Goal: Task Accomplishment & Management: Complete application form

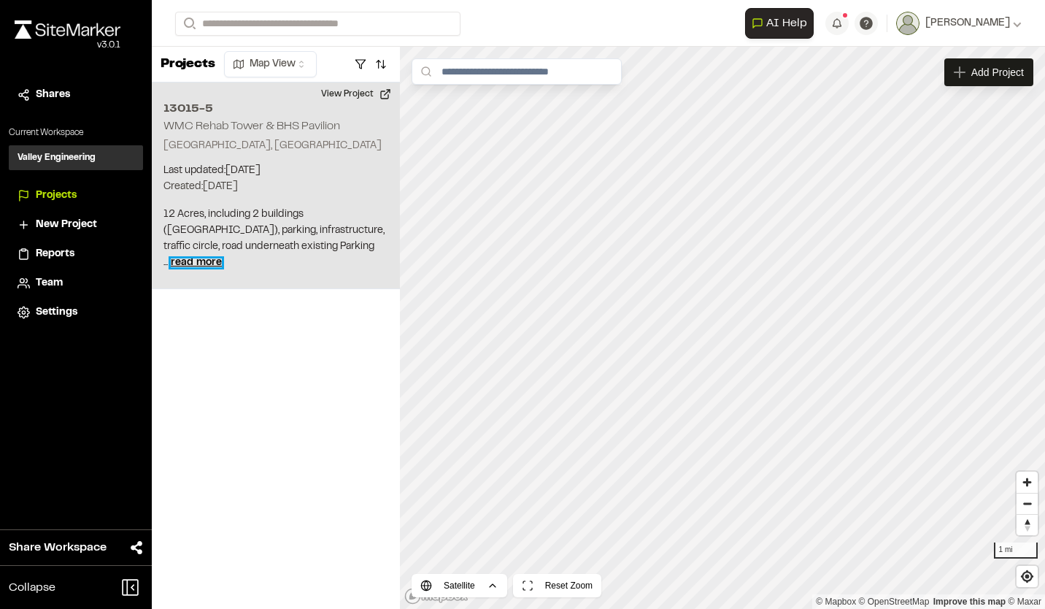
click at [222, 266] on span "read more" at bounding box center [196, 262] width 51 height 9
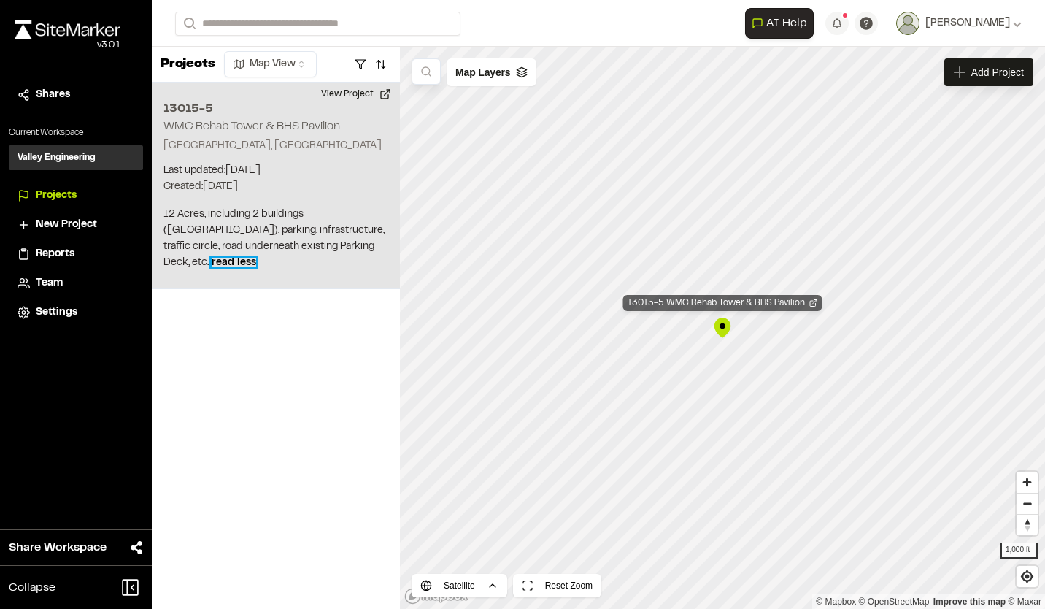
click at [677, 301] on div "13015-5 WMC Rehab Tower & BHS Pavilion" at bounding box center [722, 303] width 199 height 16
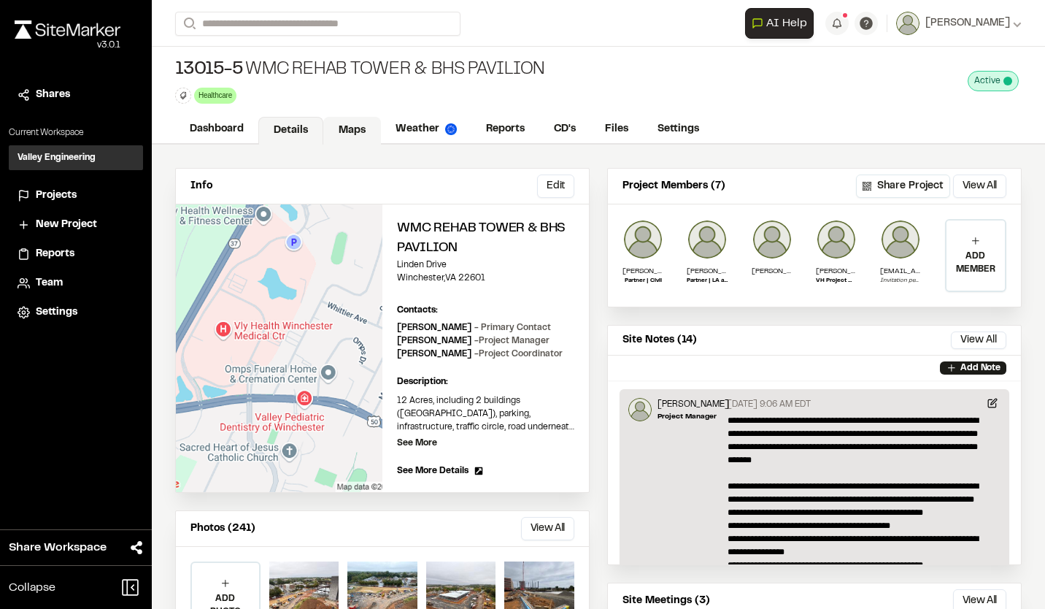
click at [359, 126] on link "Maps" at bounding box center [352, 131] width 58 height 28
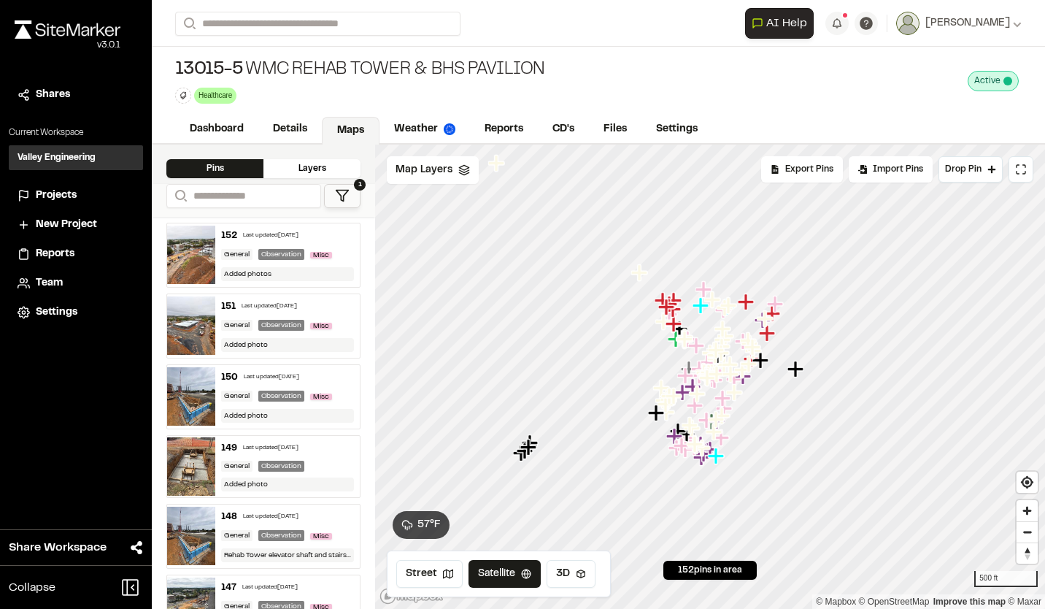
click at [339, 194] on polygon at bounding box center [342, 195] width 12 height 11
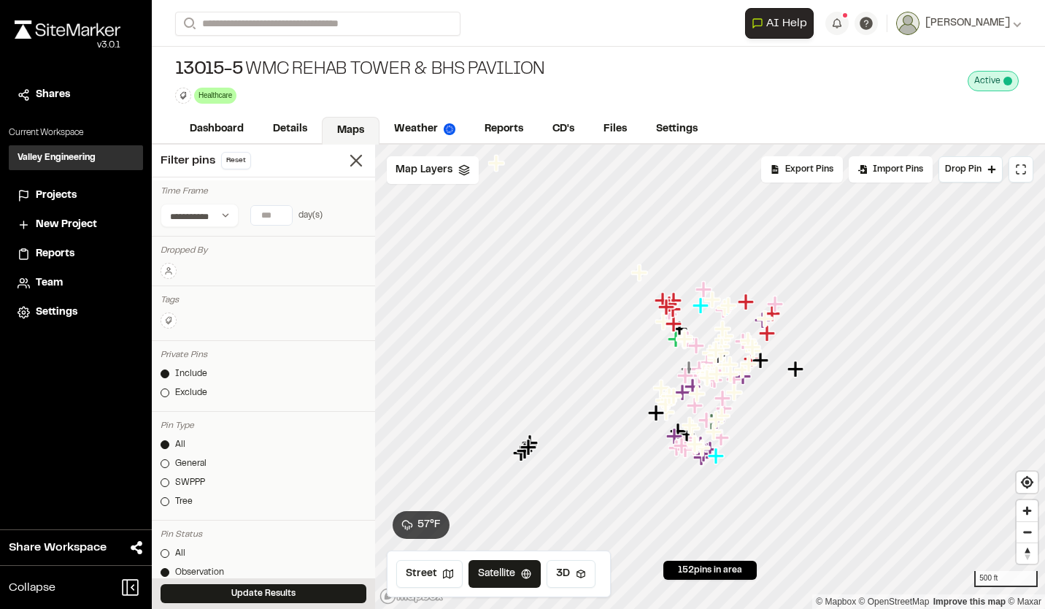
type input "*"
click at [281, 217] on input "*" at bounding box center [271, 215] width 41 height 19
click at [307, 601] on button "Update Results" at bounding box center [264, 593] width 206 height 19
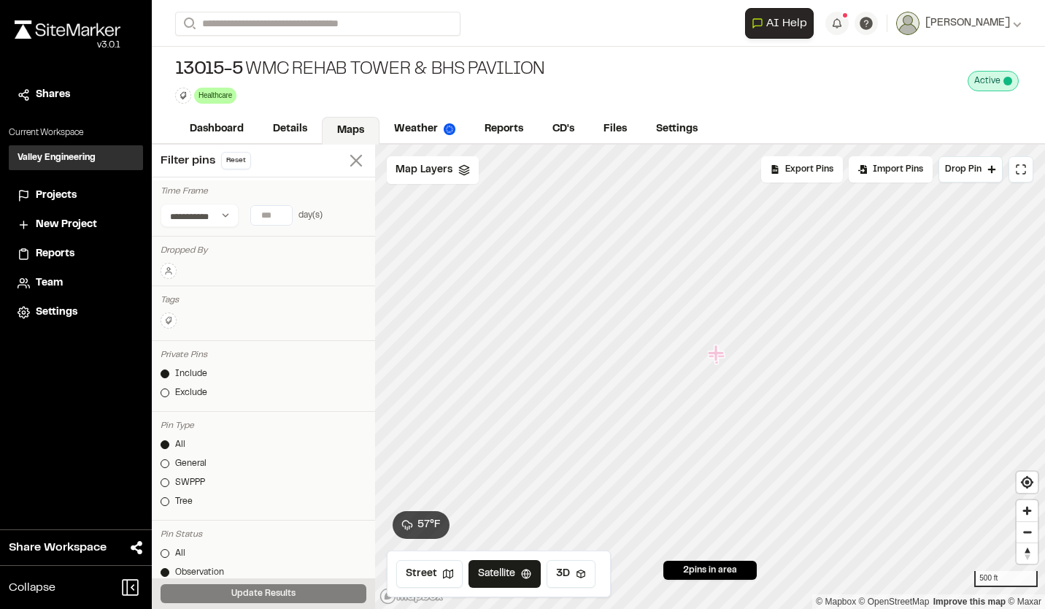
click at [351, 161] on line at bounding box center [356, 160] width 10 height 10
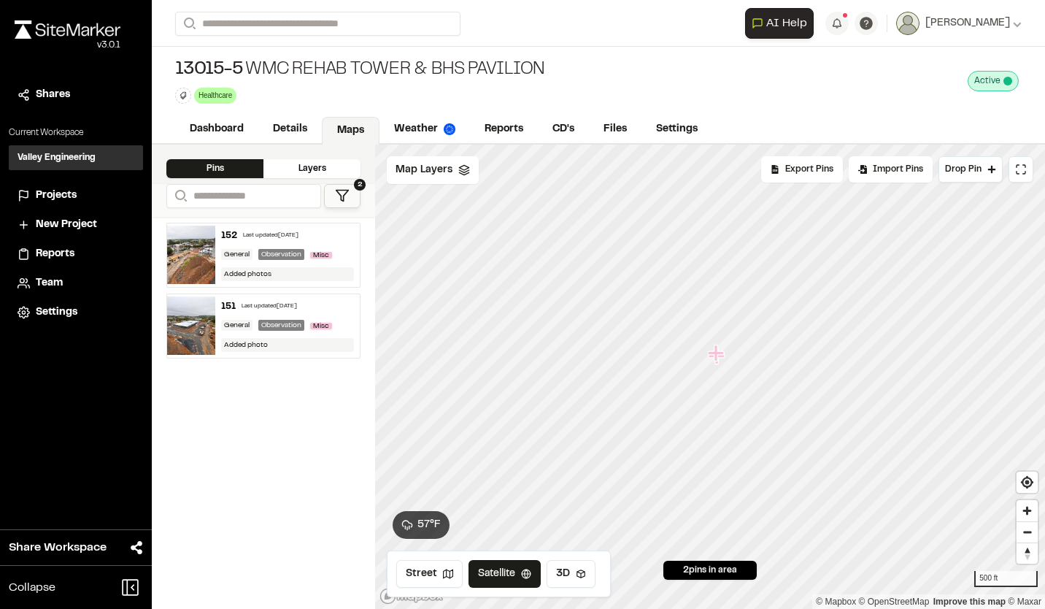
click at [339, 193] on polygon at bounding box center [342, 195] width 12 height 11
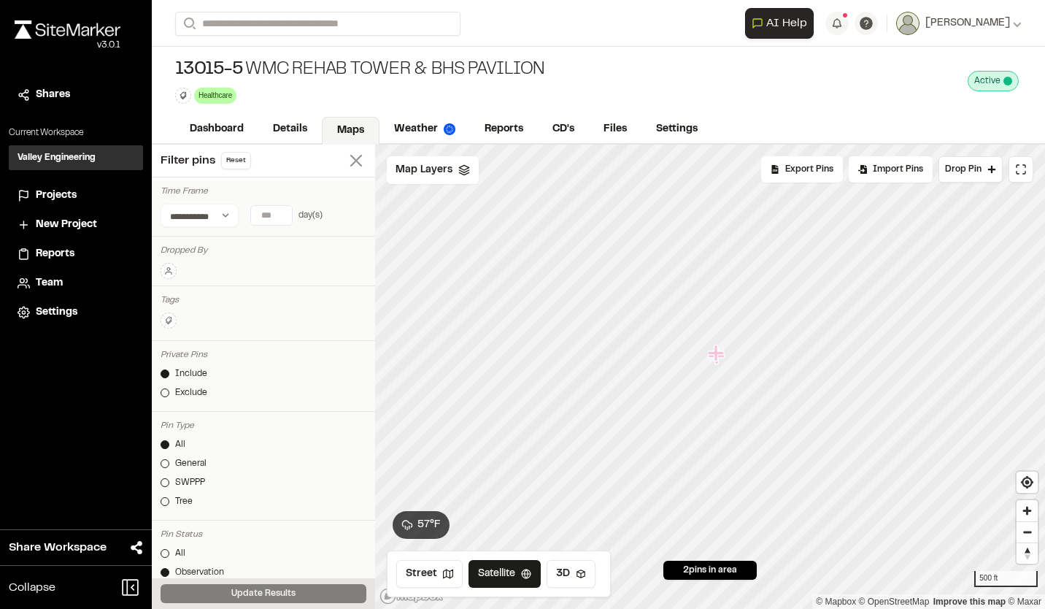
click at [351, 161] on line at bounding box center [356, 160] width 10 height 10
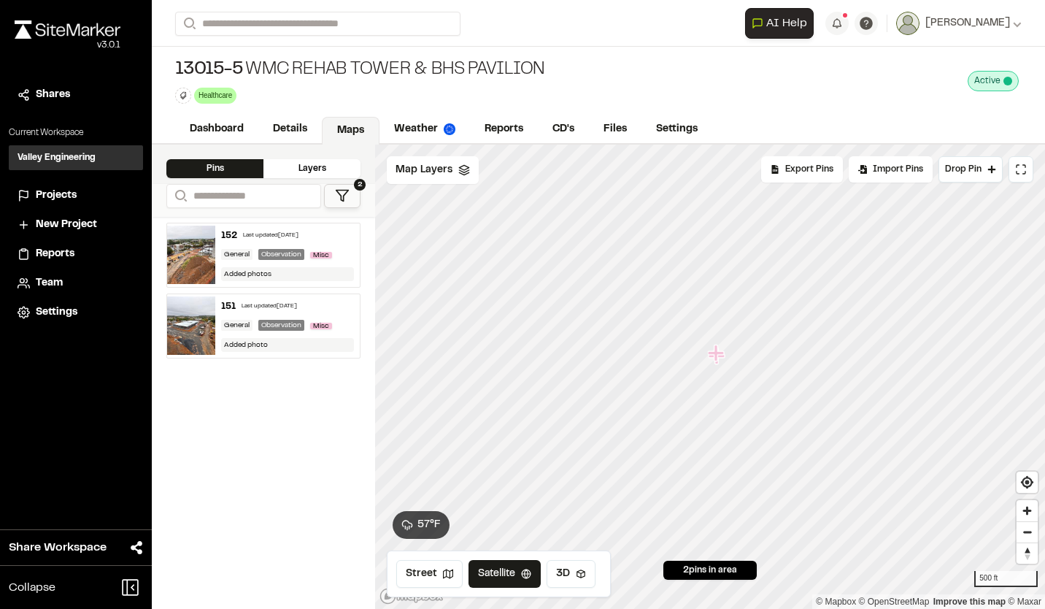
click at [350, 196] on button "2" at bounding box center [342, 196] width 36 height 24
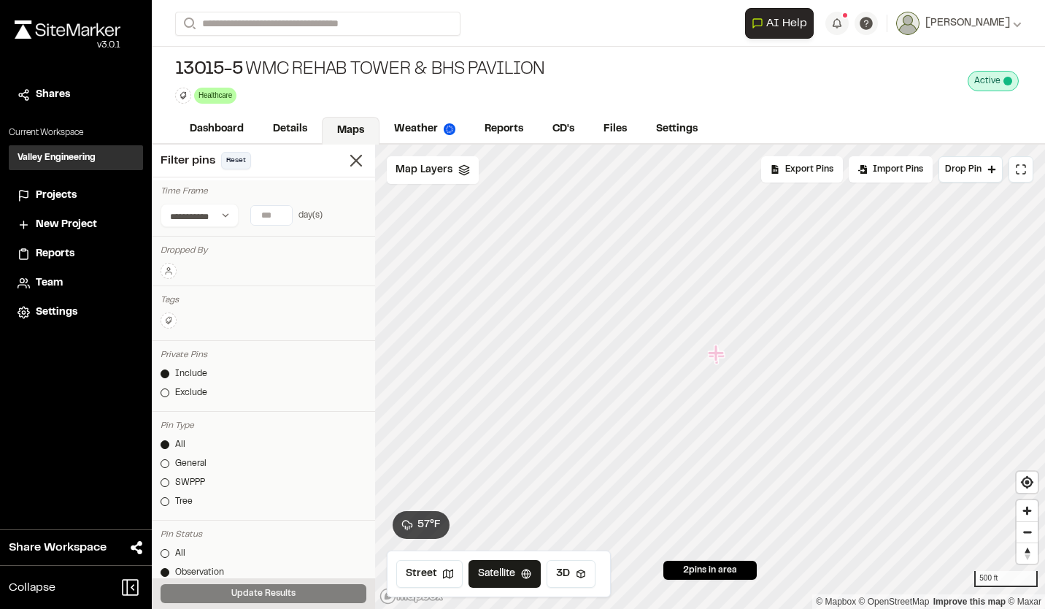
click at [238, 162] on button "Reset" at bounding box center [236, 161] width 30 height 18
click at [351, 160] on line at bounding box center [356, 160] width 10 height 10
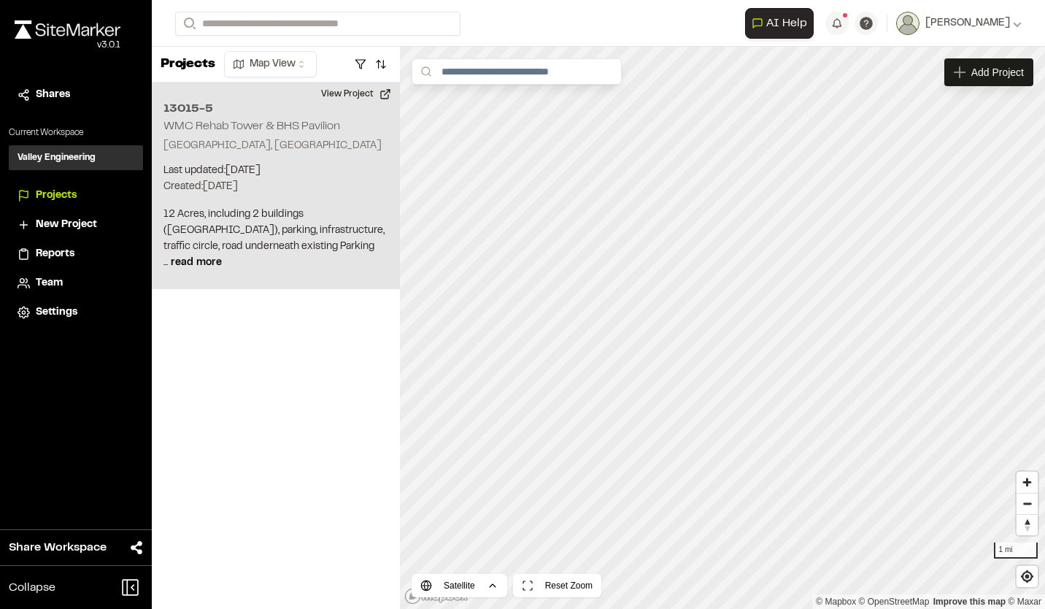
click at [277, 256] on p "12 Acres, including 2 buildings ([GEOGRAPHIC_DATA]), parking, infrastructure, t…" at bounding box center [275, 238] width 225 height 64
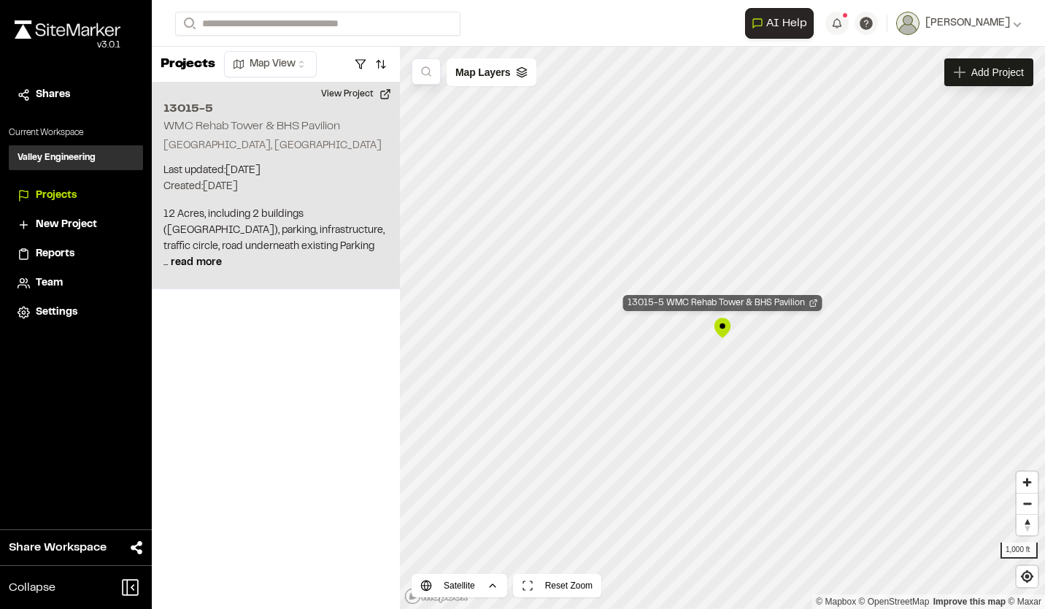
click at [691, 301] on div "13015-5 WMC Rehab Tower & BHS Pavilion" at bounding box center [722, 303] width 199 height 16
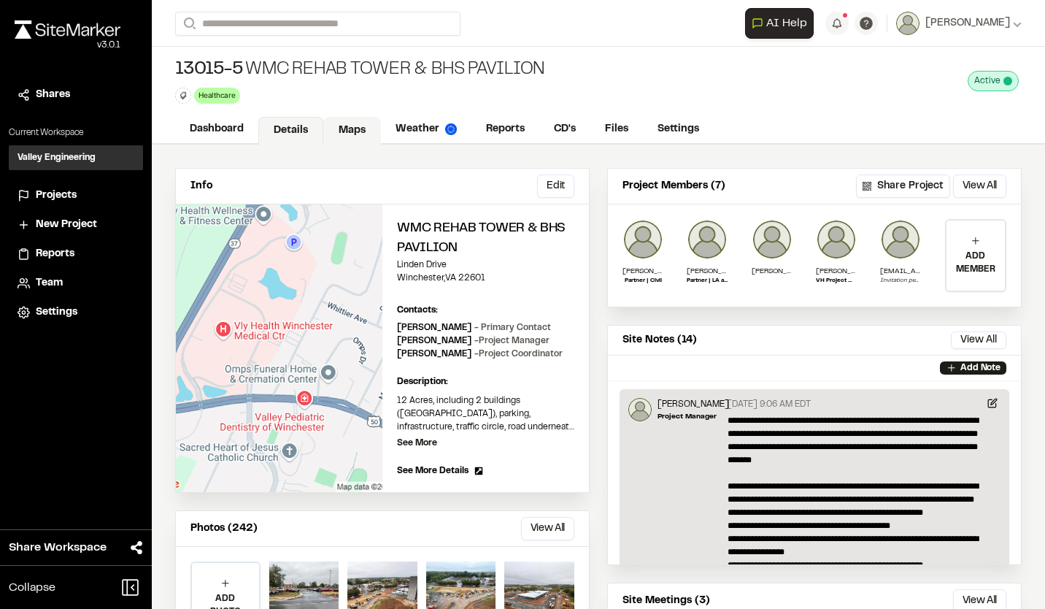
click at [355, 131] on link "Maps" at bounding box center [352, 131] width 58 height 28
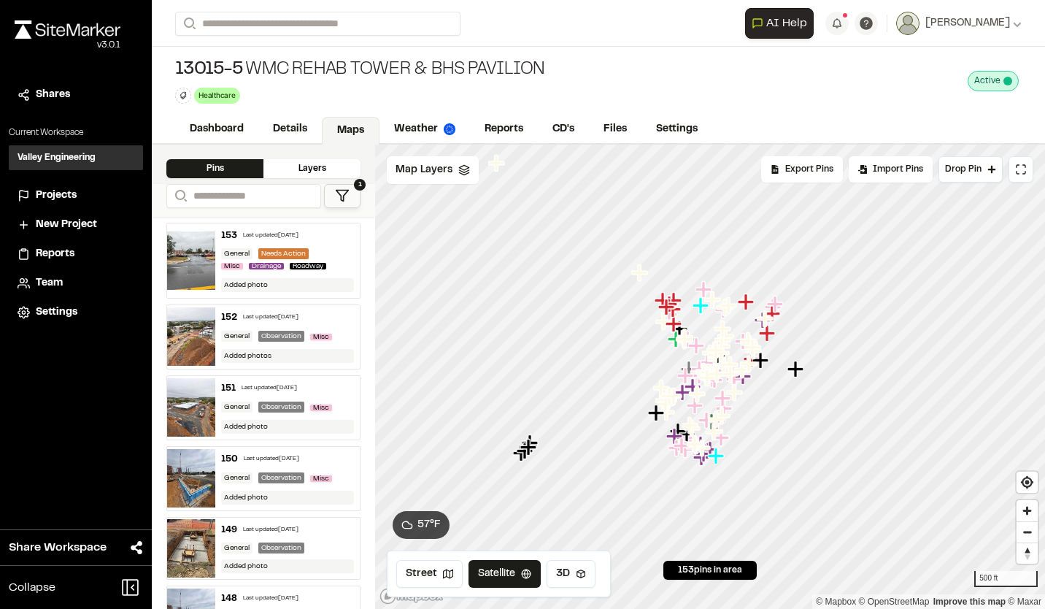
click at [347, 190] on icon at bounding box center [342, 195] width 15 height 15
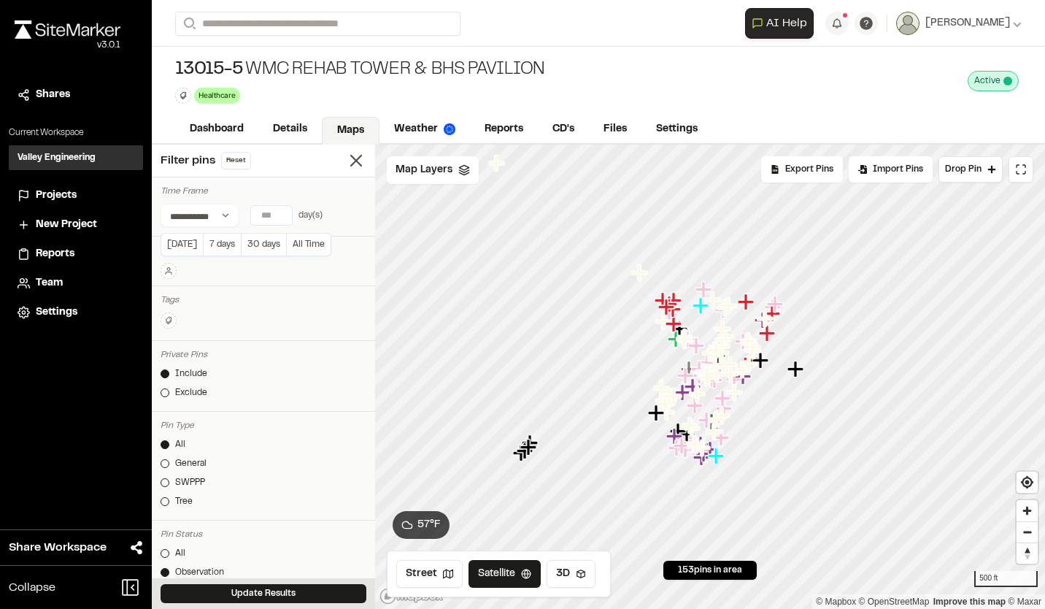
type input "*"
click at [279, 216] on input "*" at bounding box center [271, 215] width 41 height 19
click at [183, 242] on button "Today" at bounding box center [182, 244] width 42 height 23
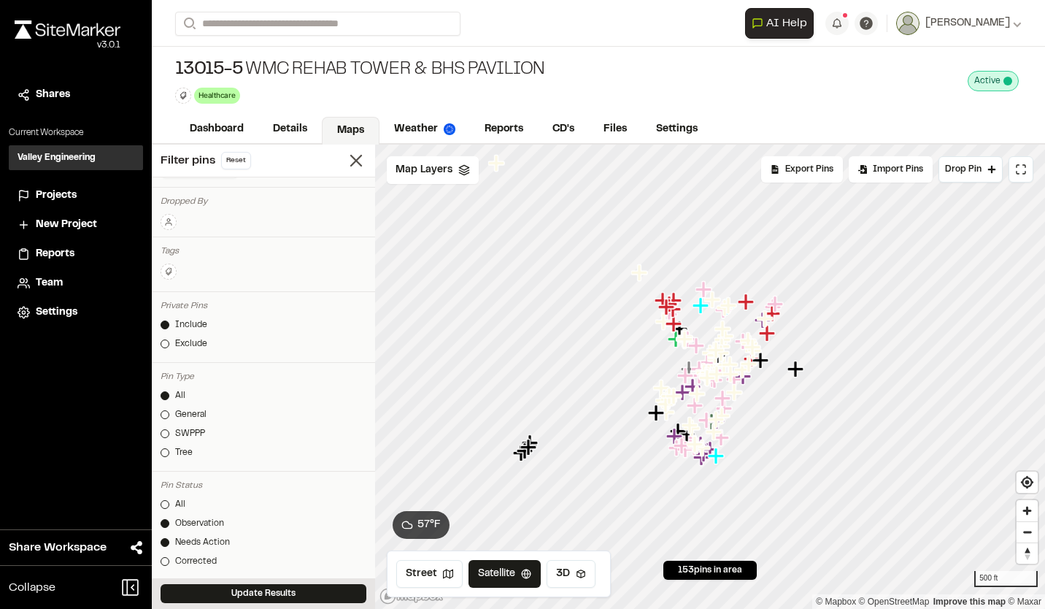
scroll to position [73, 0]
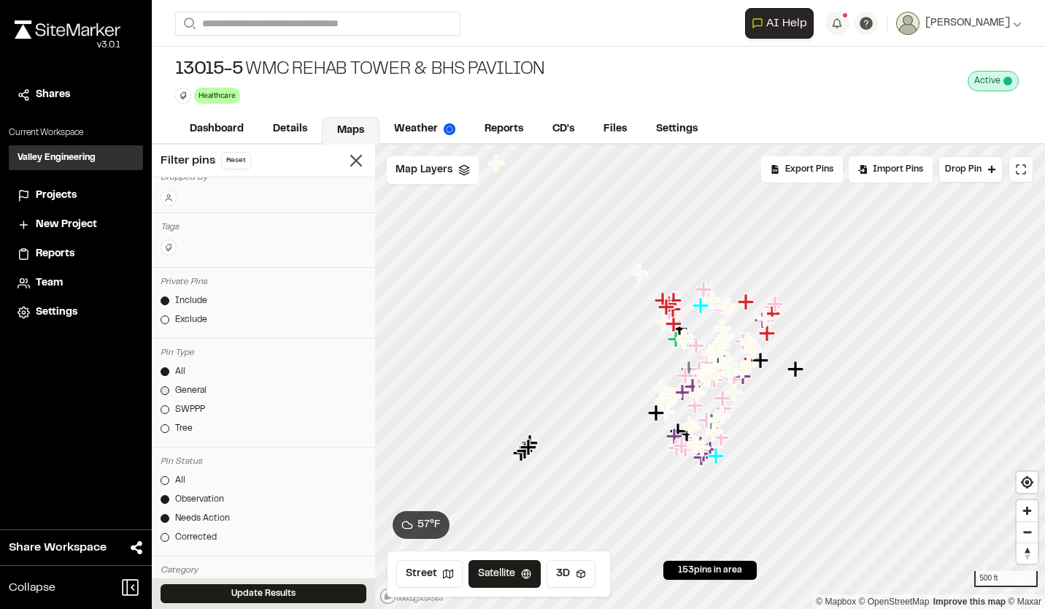
click at [166, 390] on div at bounding box center [165, 390] width 9 height 9
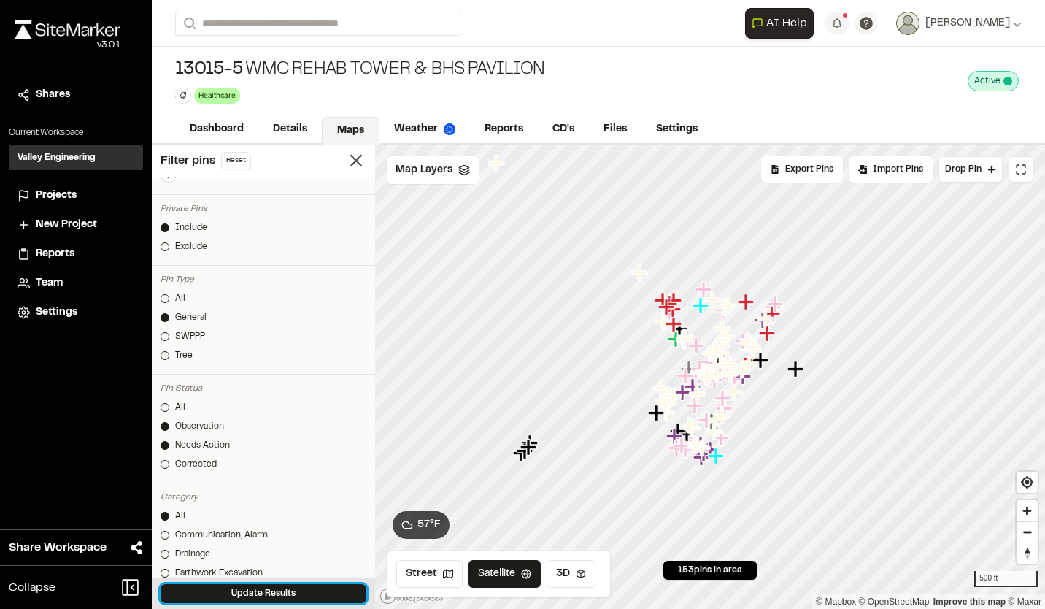
click at [235, 593] on button "Update Results" at bounding box center [264, 593] width 206 height 19
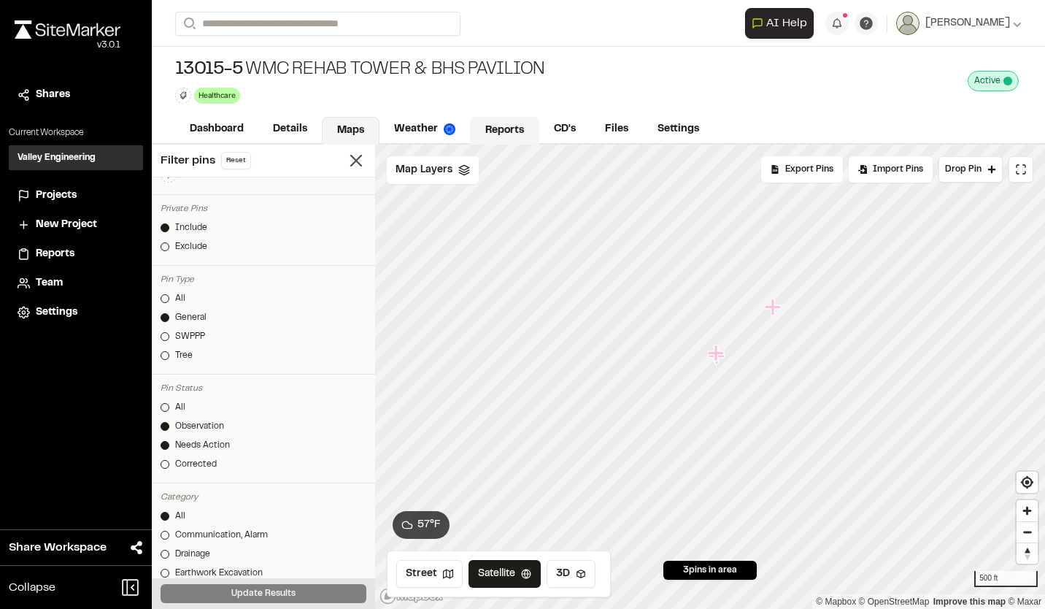
click at [488, 125] on link "Reports" at bounding box center [504, 131] width 69 height 28
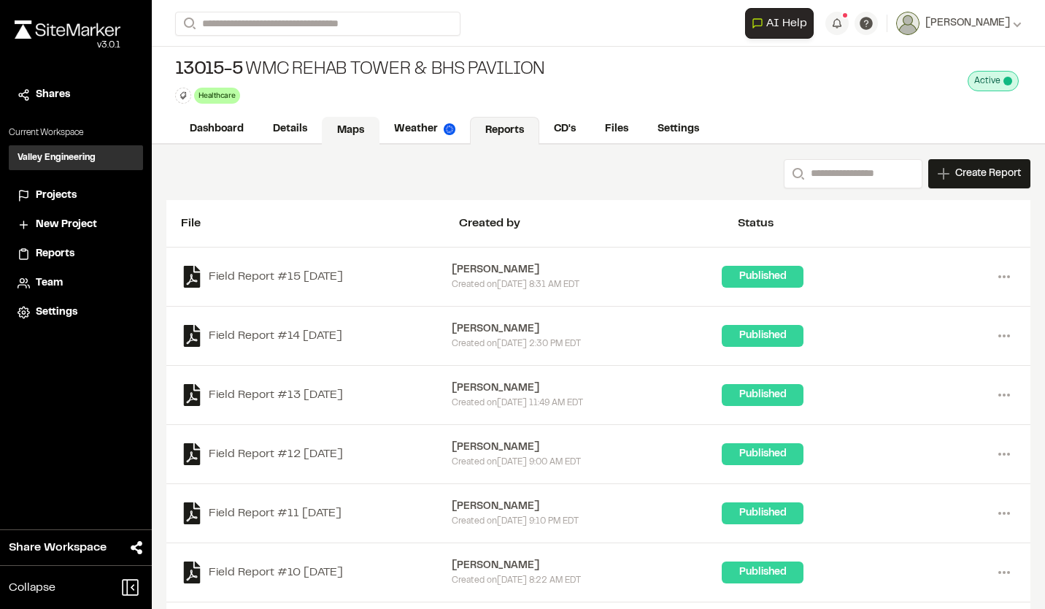
click at [349, 130] on link "Maps" at bounding box center [351, 131] width 58 height 28
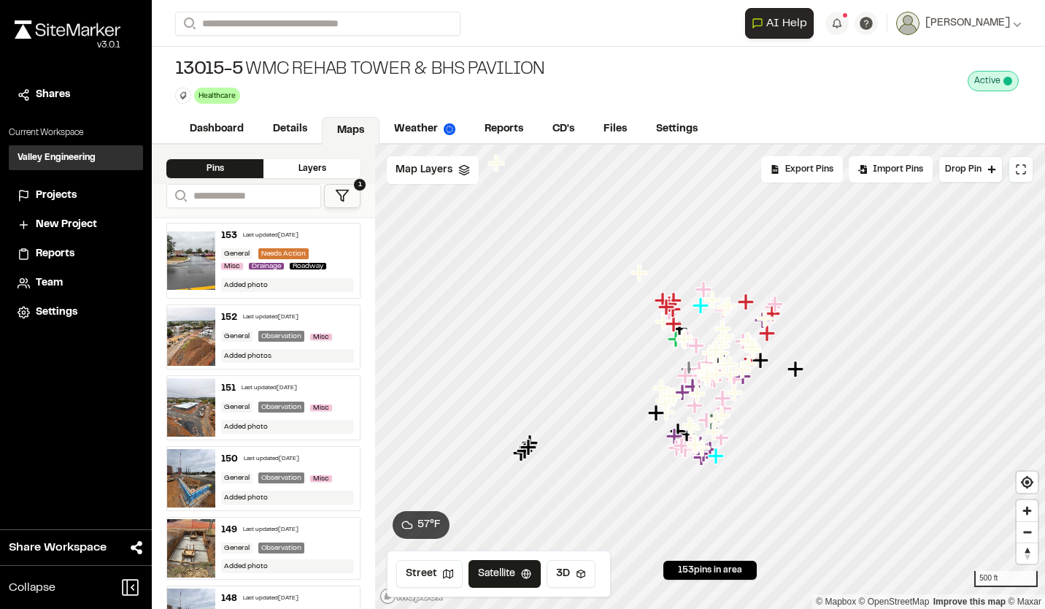
click at [239, 239] on div "153 Last updated Sep 17, 2025" at bounding box center [287, 235] width 133 height 13
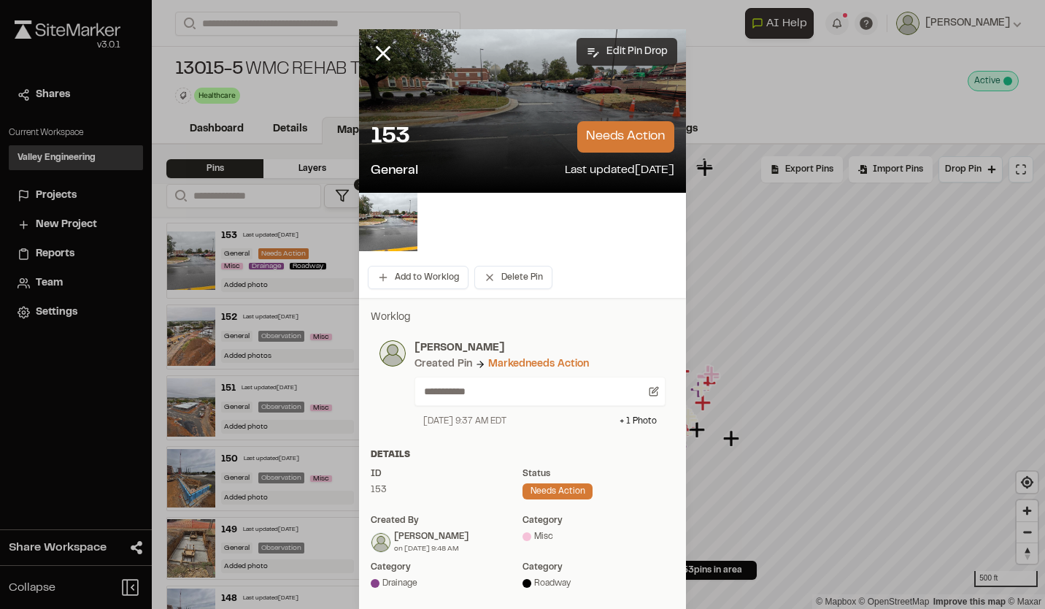
click at [624, 44] on button "Edit Pin Drop" at bounding box center [626, 52] width 101 height 28
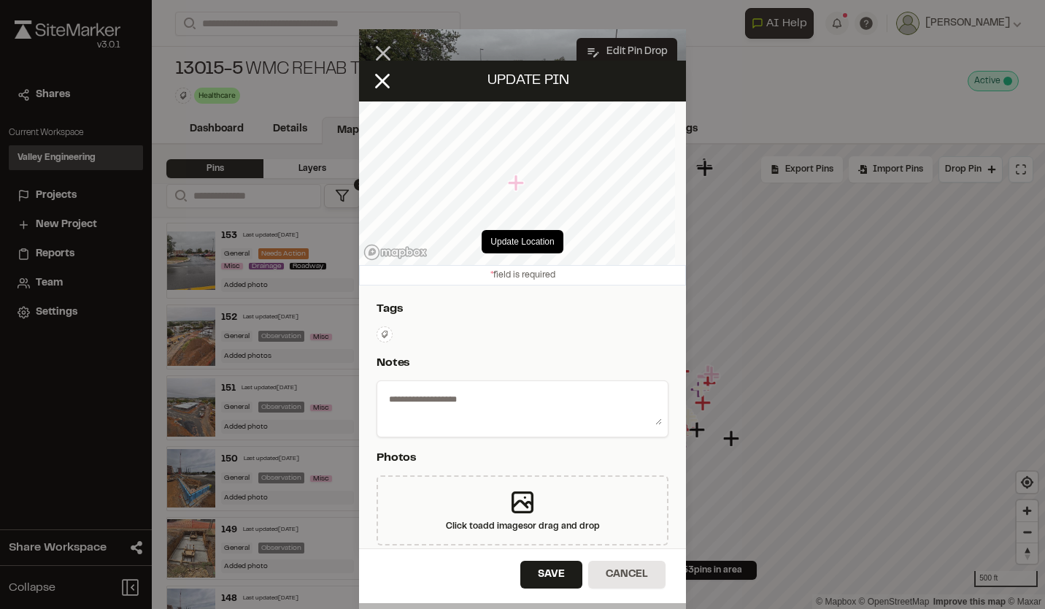
select select "****"
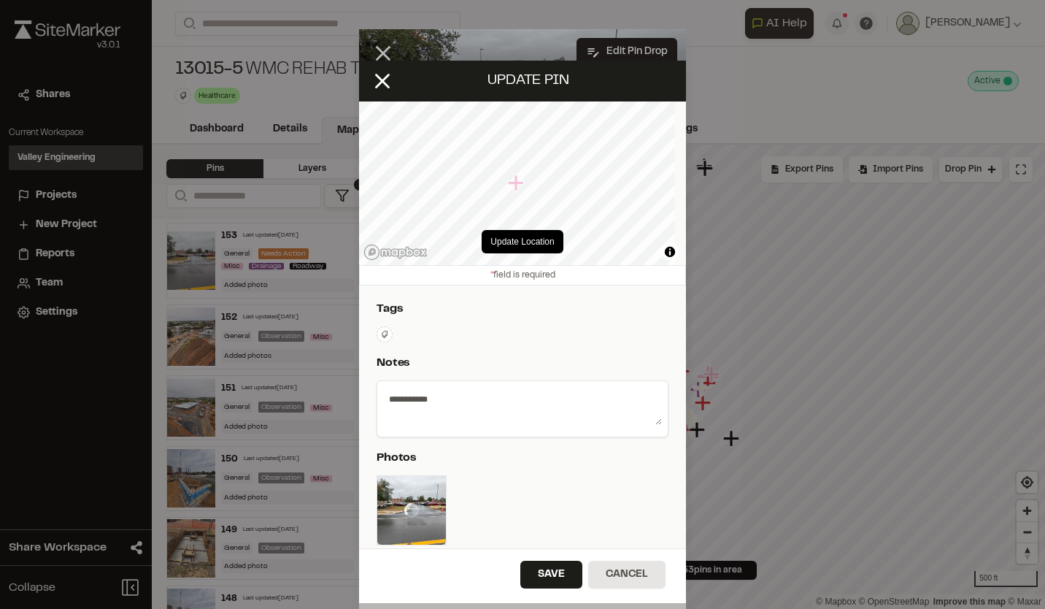
type textarea "**********"
click at [518, 243] on button "Update Location" at bounding box center [522, 241] width 81 height 23
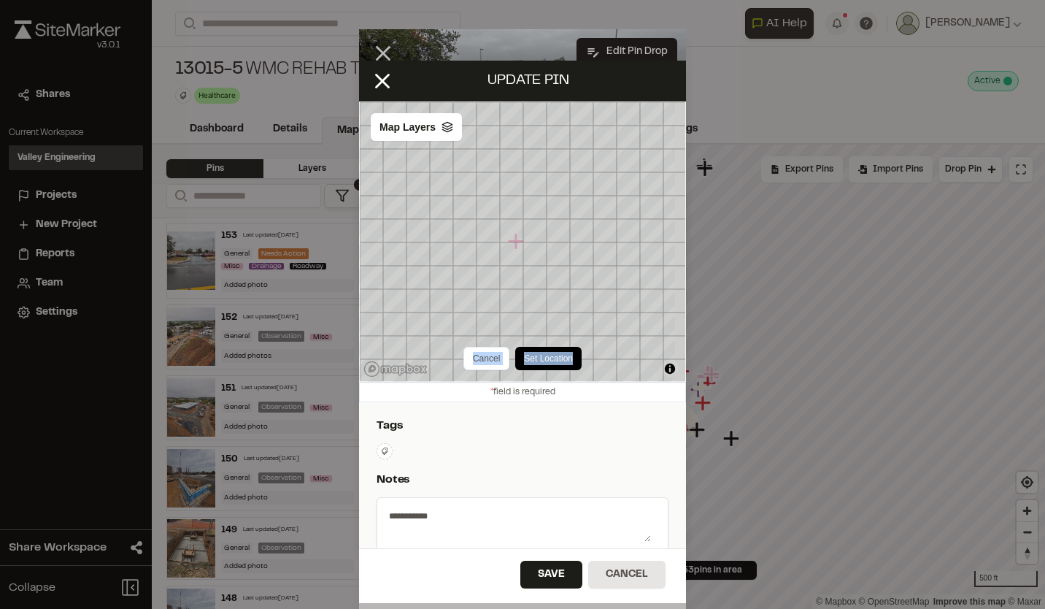
click at [525, 180] on div "Cancel Set Location © Mapbox © OpenStreetMap Improve this map © Maxar Map Layers" at bounding box center [522, 241] width 327 height 280
click at [545, 358] on button "Set Location" at bounding box center [548, 358] width 66 height 23
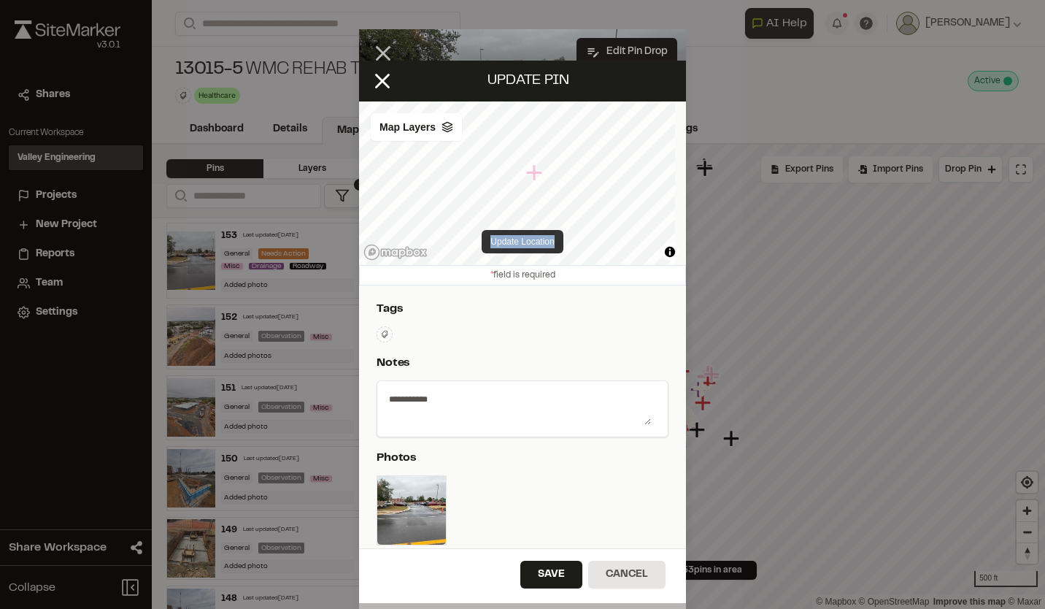
click at [510, 240] on button "Update Location" at bounding box center [522, 241] width 81 height 23
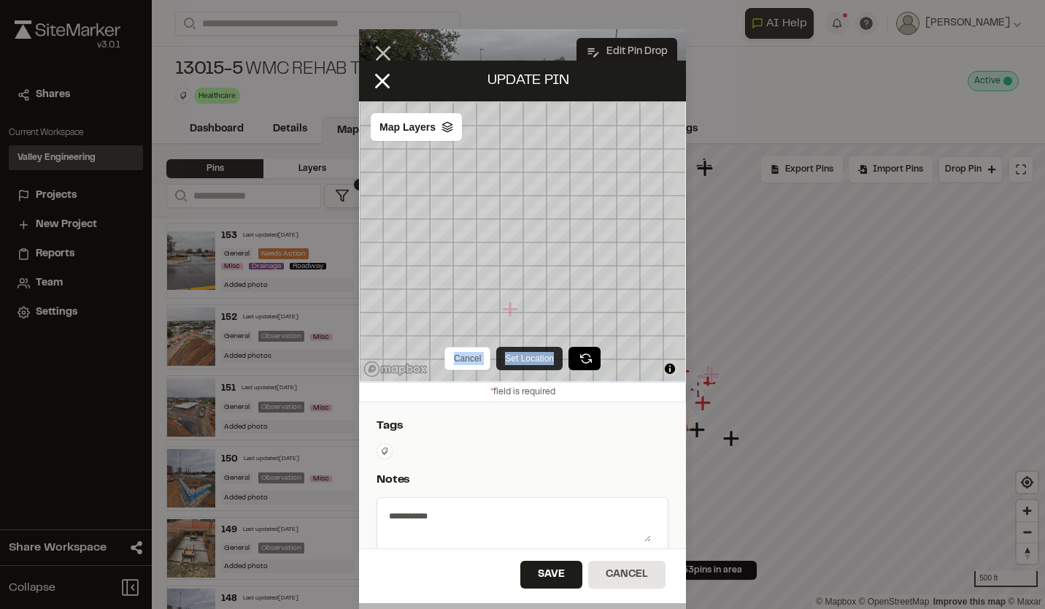
click at [516, 355] on button "Set Location" at bounding box center [529, 358] width 66 height 23
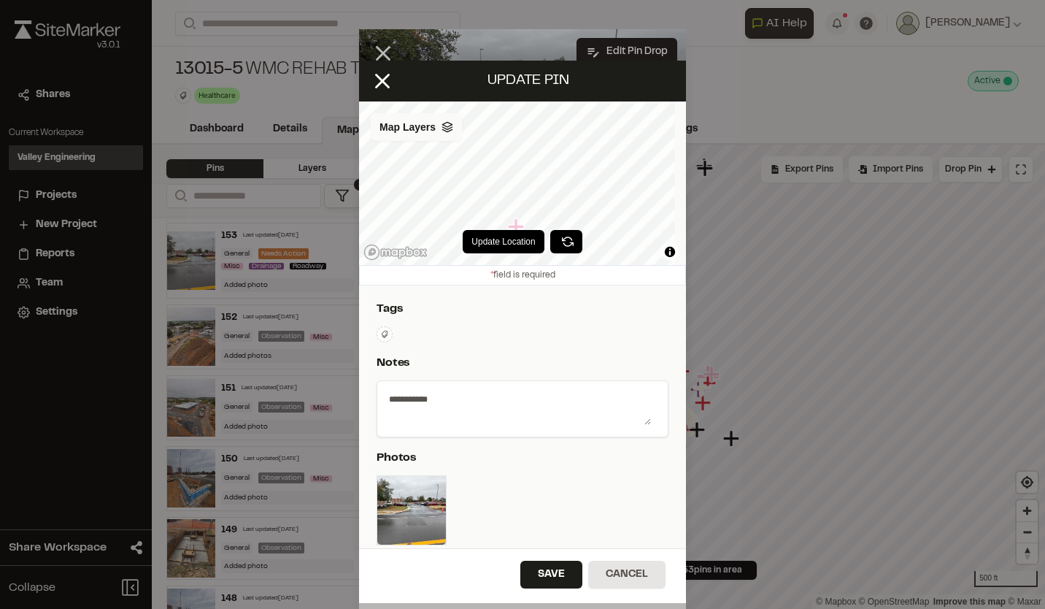
click at [450, 131] on polyline at bounding box center [446, 131] width 9 height 2
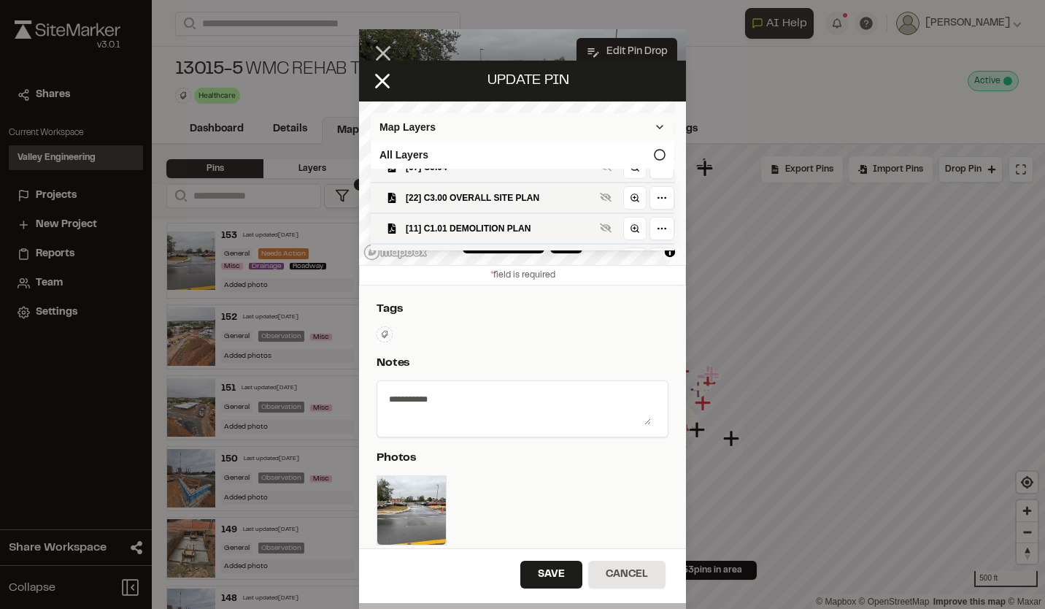
scroll to position [146, 0]
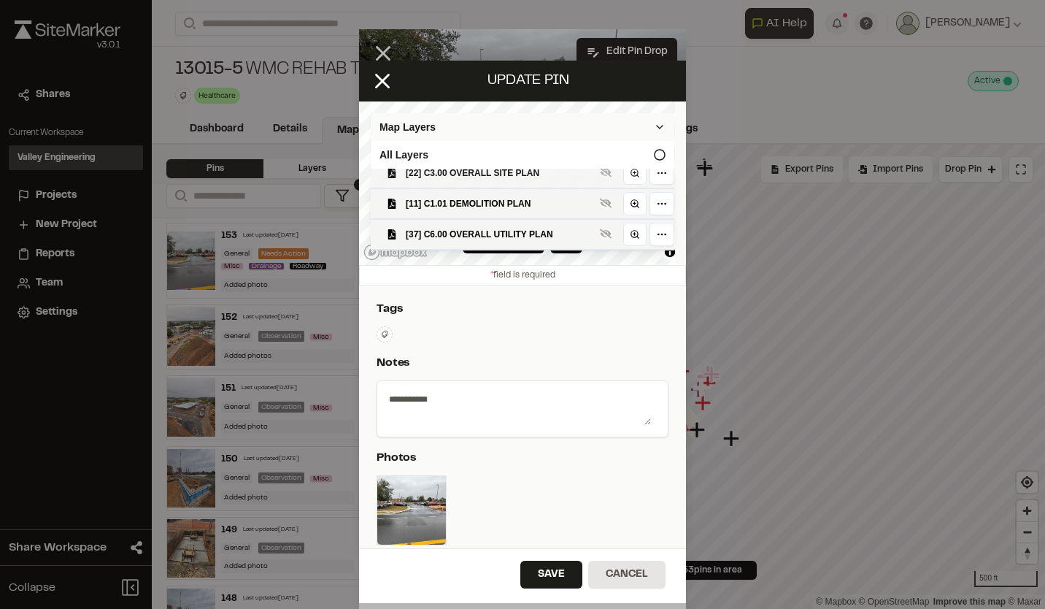
click at [525, 180] on span "[22] C3.00 OVERALL SITE PLAN" at bounding box center [500, 173] width 188 height 15
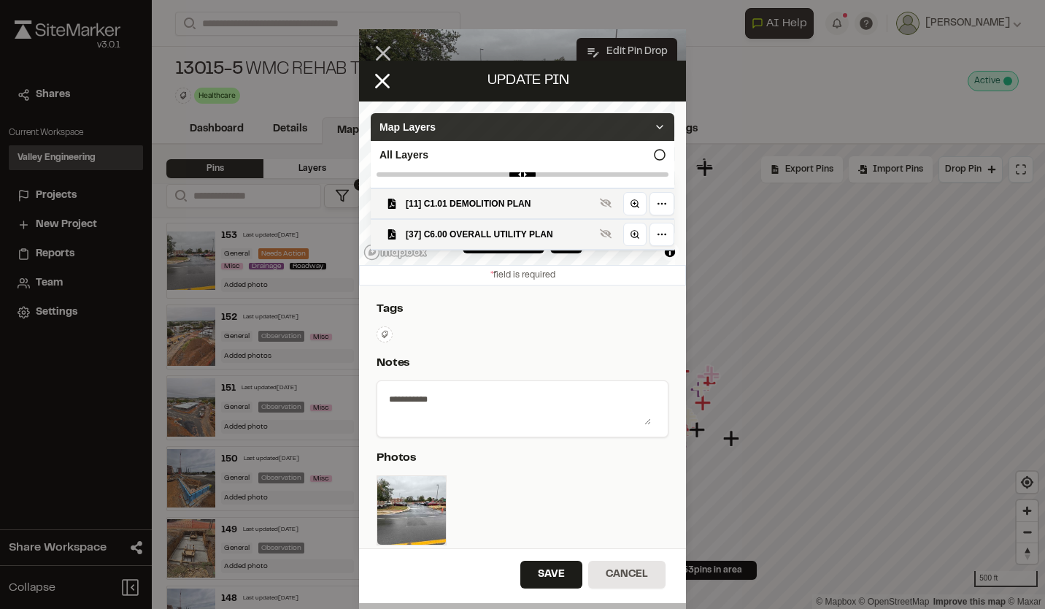
click at [654, 128] on icon at bounding box center [660, 127] width 12 height 12
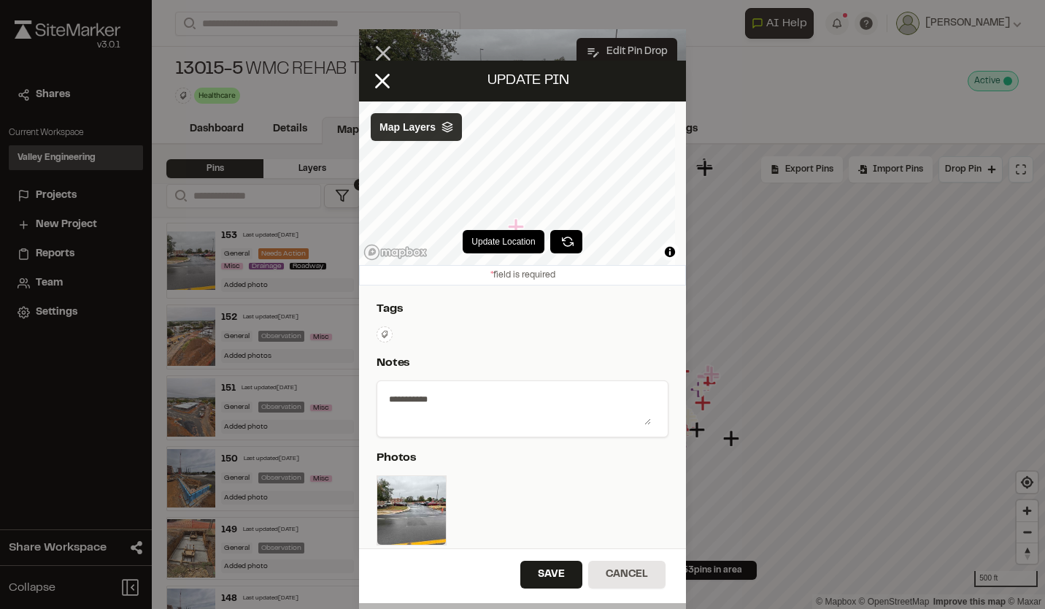
scroll to position [0, 0]
click at [516, 241] on button "Update Location" at bounding box center [503, 241] width 81 height 23
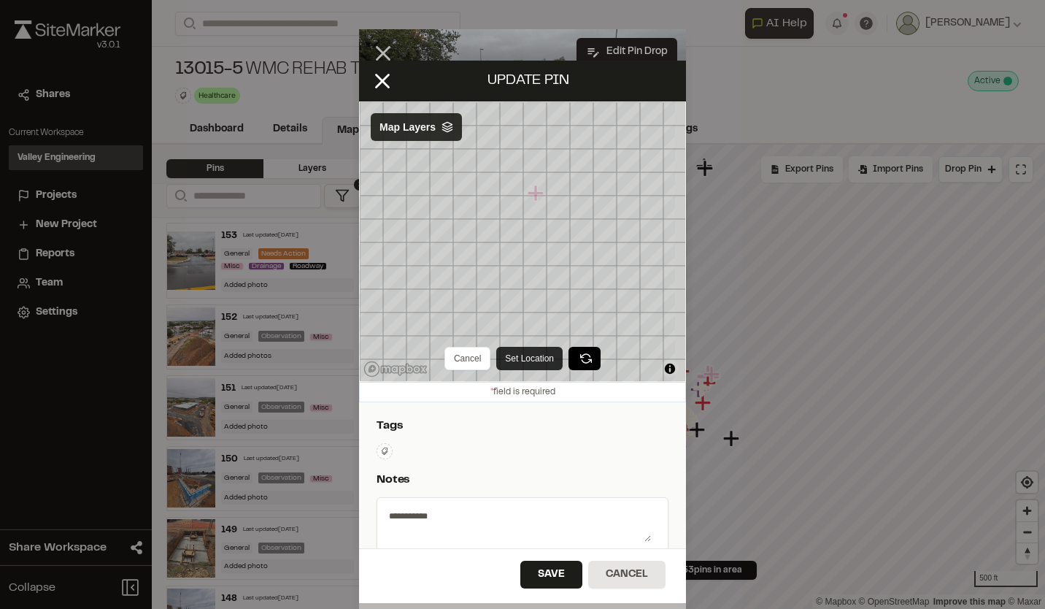
click at [529, 354] on button "Set Location" at bounding box center [529, 358] width 66 height 23
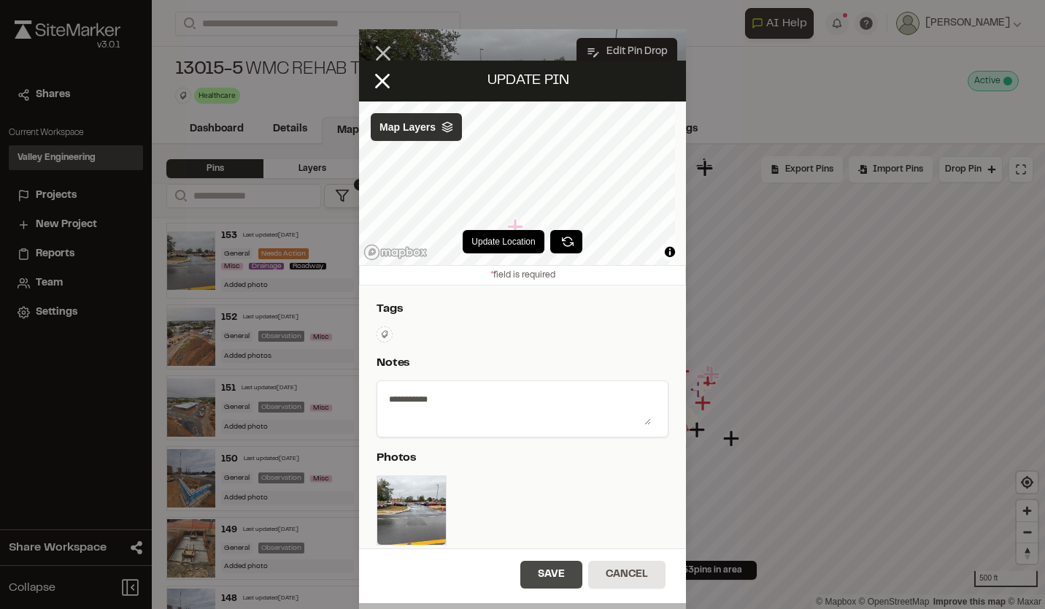
click at [540, 571] on button "Save" at bounding box center [551, 574] width 62 height 28
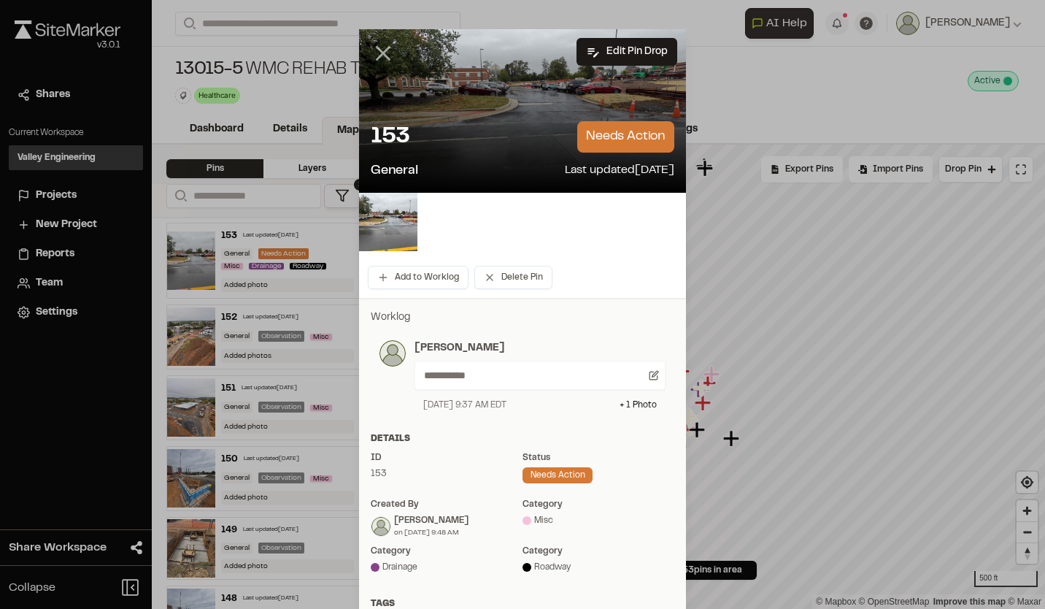
click at [375, 54] on icon at bounding box center [383, 53] width 25 height 25
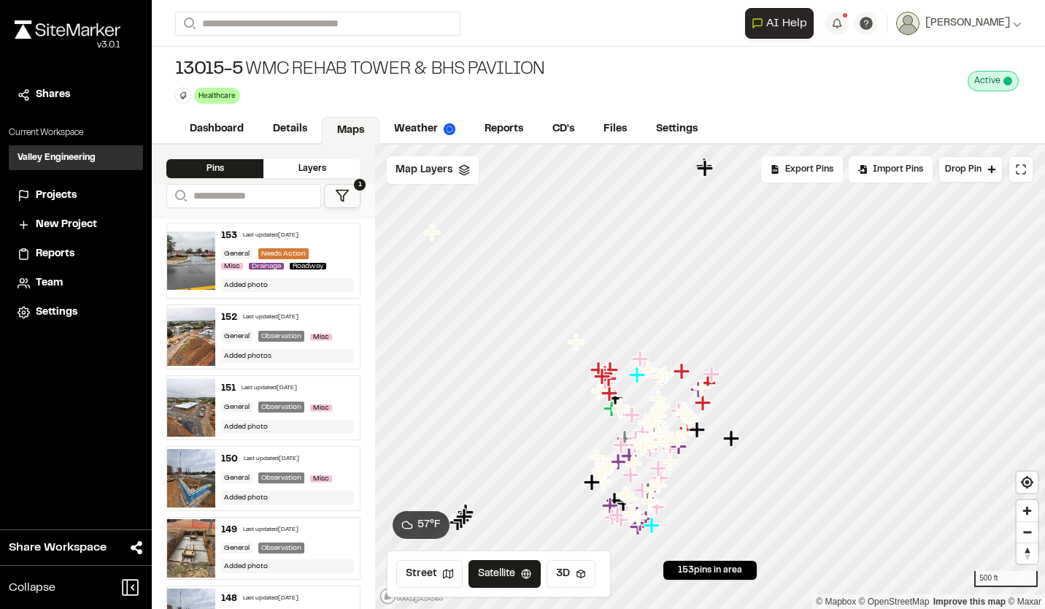
click at [203, 320] on img at bounding box center [191, 336] width 48 height 58
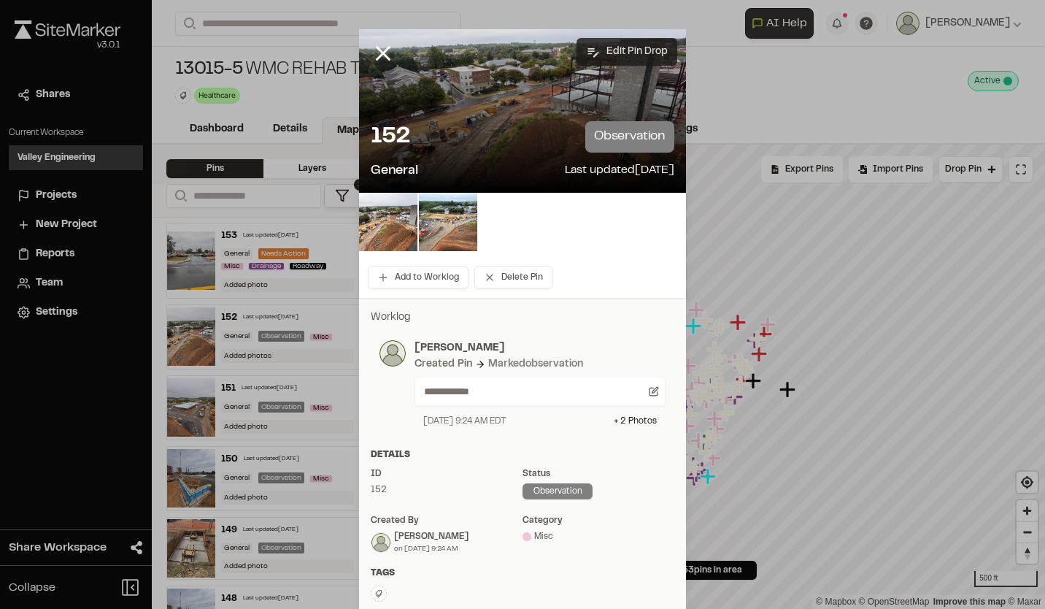
click at [619, 45] on button "Edit Pin Drop" at bounding box center [626, 52] width 101 height 28
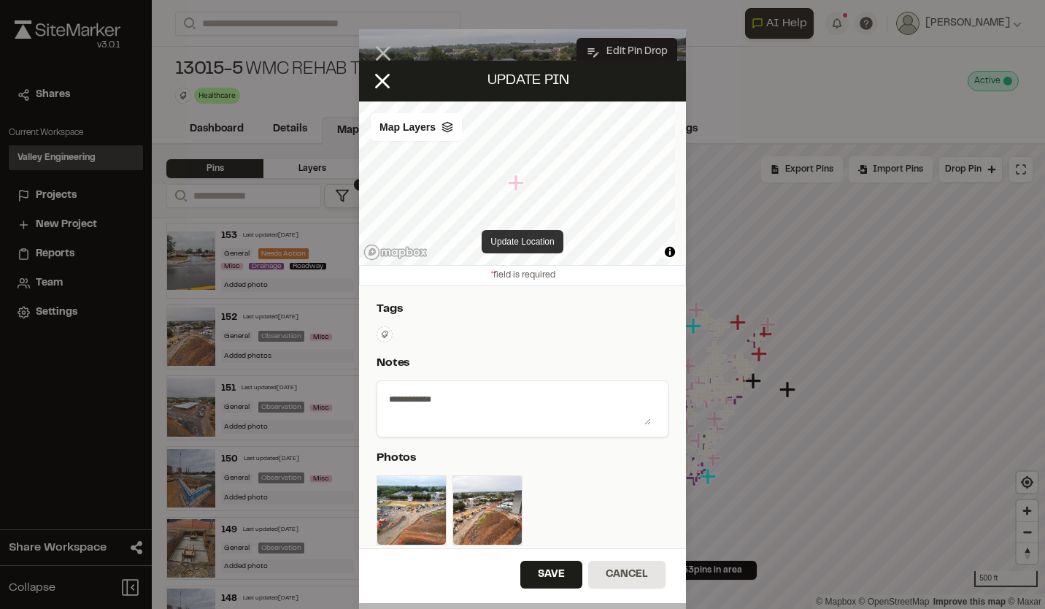
click at [513, 239] on button "Update Location" at bounding box center [522, 241] width 81 height 23
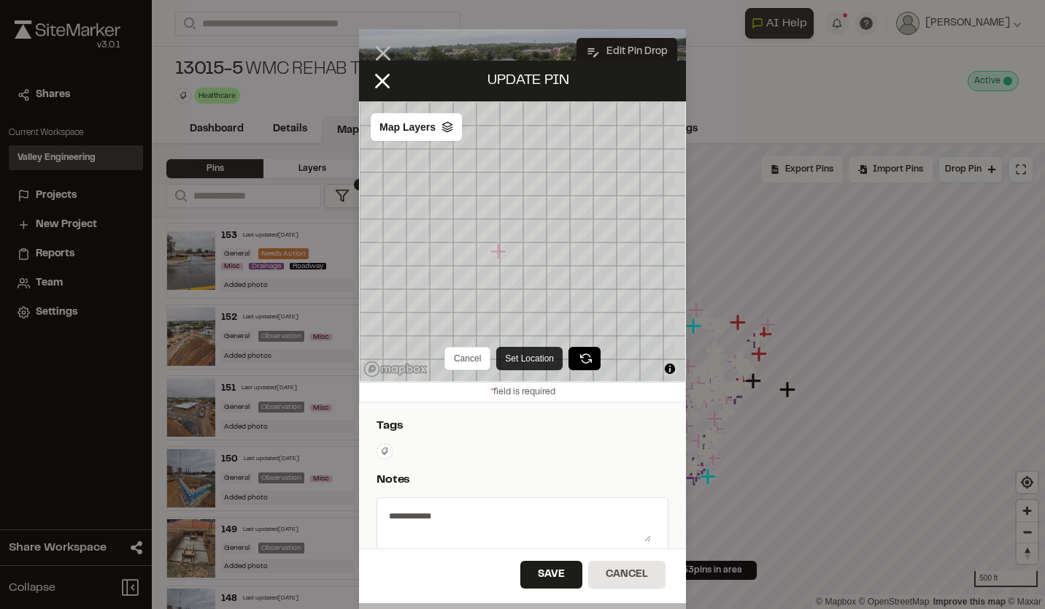
click at [509, 355] on button "Set Location" at bounding box center [529, 358] width 66 height 23
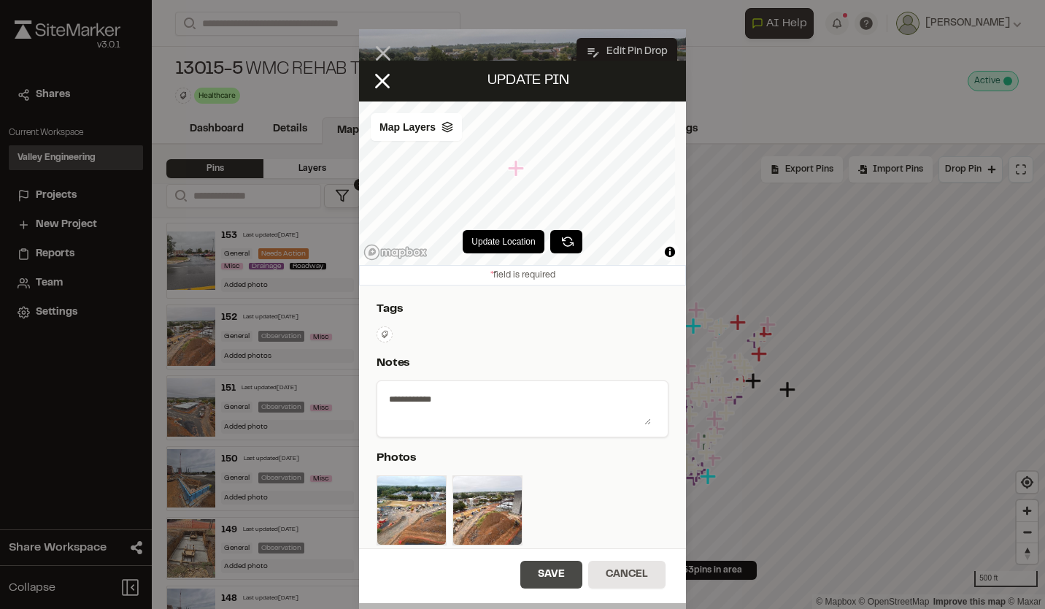
click at [562, 567] on button "Save" at bounding box center [551, 574] width 62 height 28
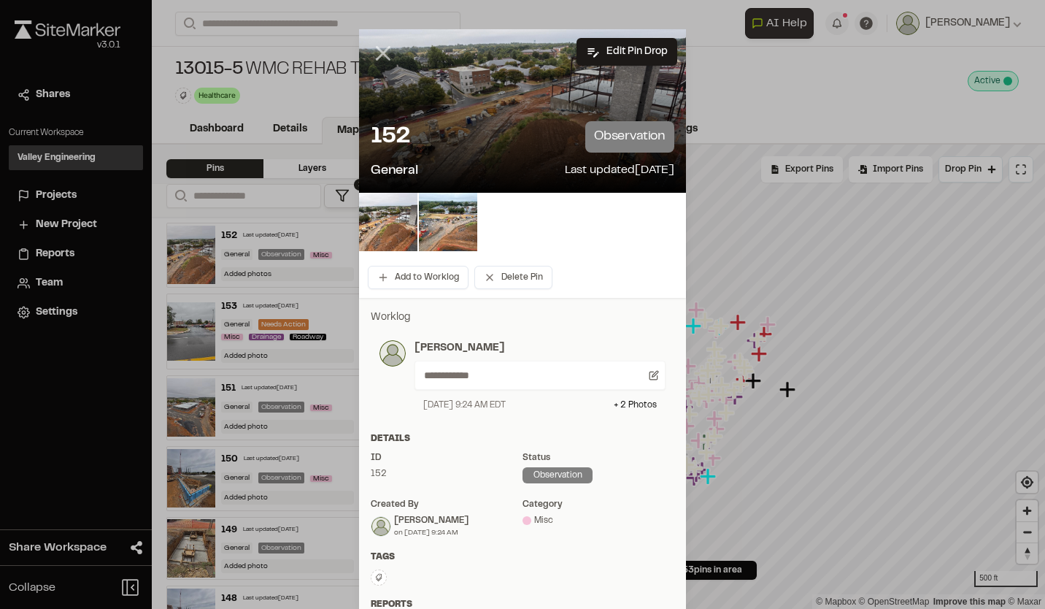
click at [382, 54] on icon at bounding box center [383, 53] width 25 height 25
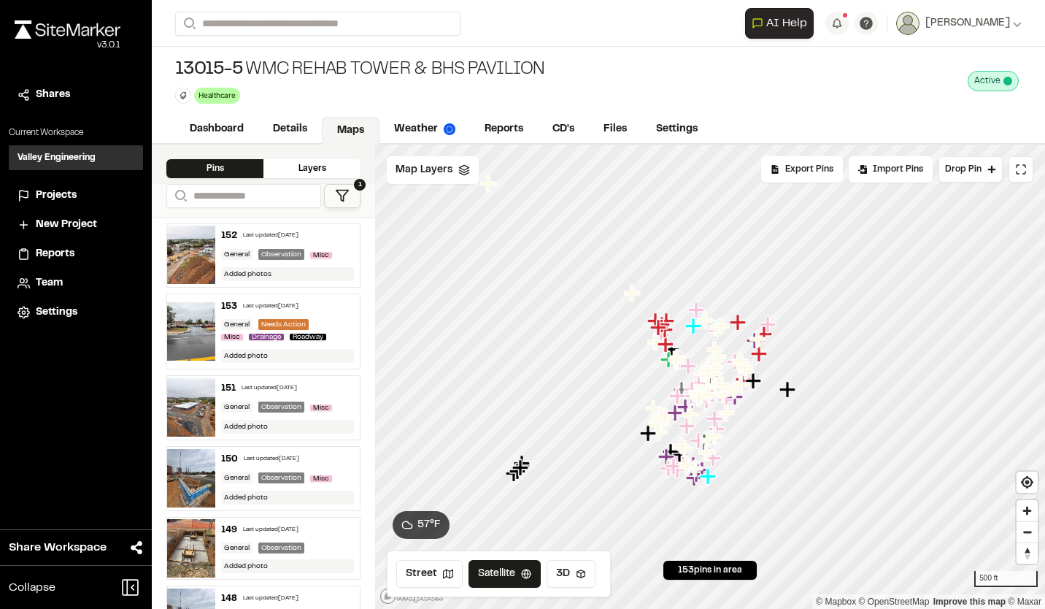
click at [202, 393] on img at bounding box center [191, 407] width 48 height 58
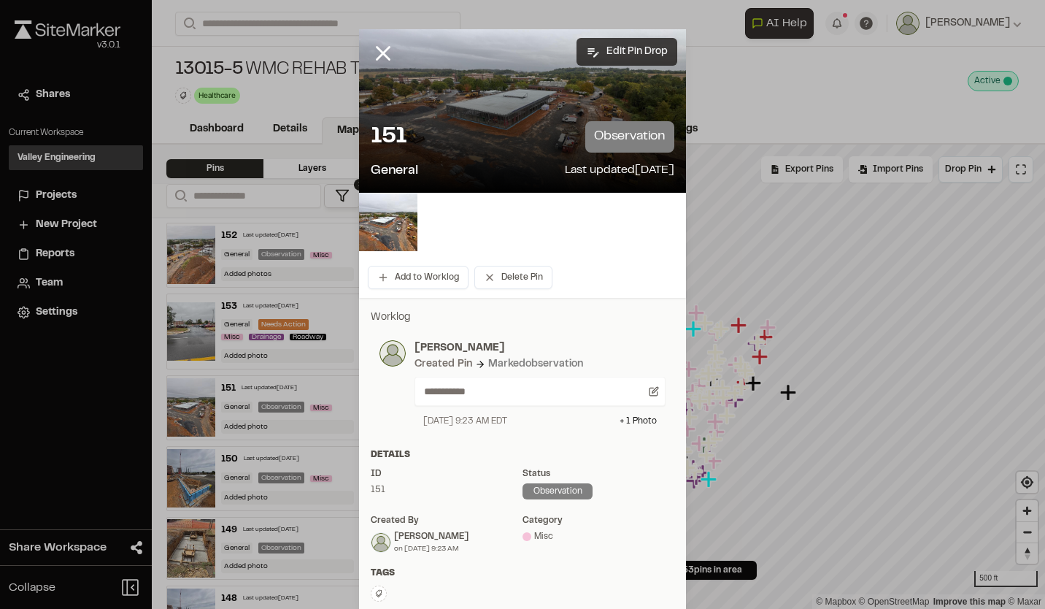
click at [621, 49] on button "Edit Pin Drop" at bounding box center [626, 52] width 101 height 28
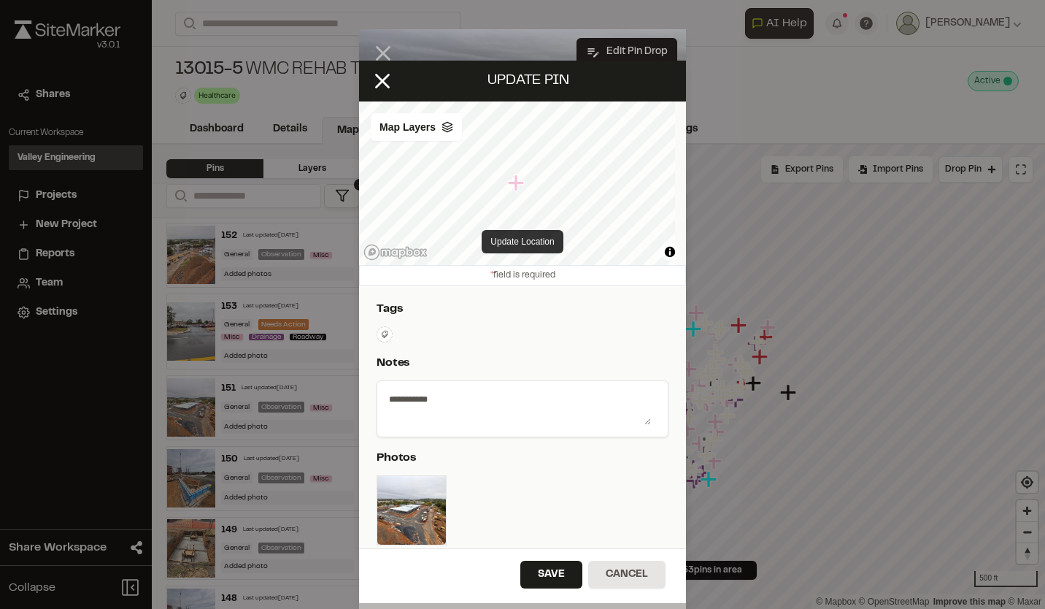
click at [519, 244] on button "Update Location" at bounding box center [522, 241] width 81 height 23
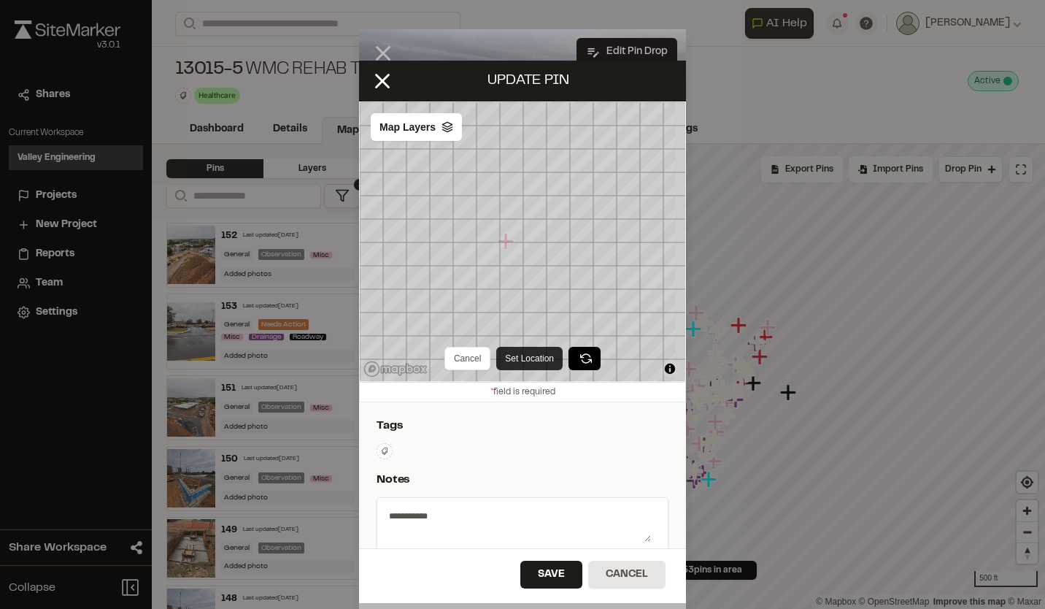
click at [514, 354] on button "Set Location" at bounding box center [529, 358] width 66 height 23
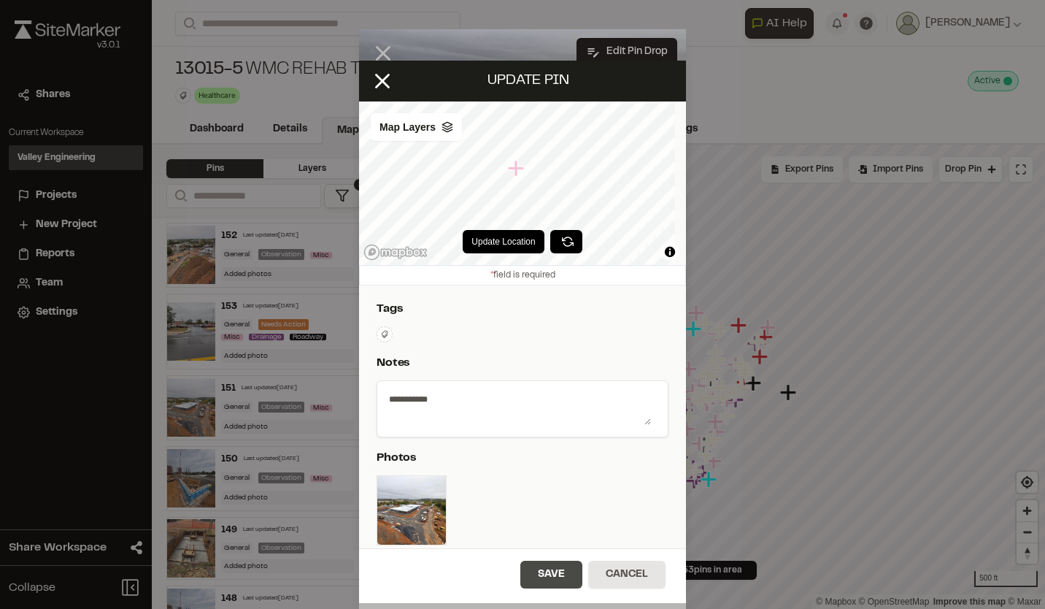
click at [549, 573] on button "Save" at bounding box center [551, 574] width 62 height 28
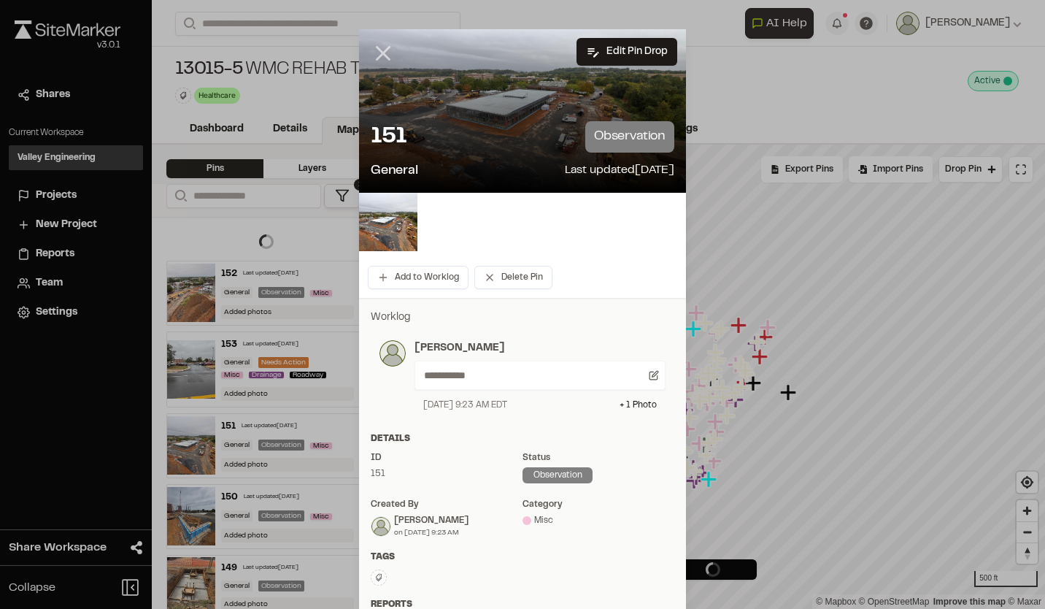
click at [381, 58] on icon at bounding box center [383, 53] width 25 height 25
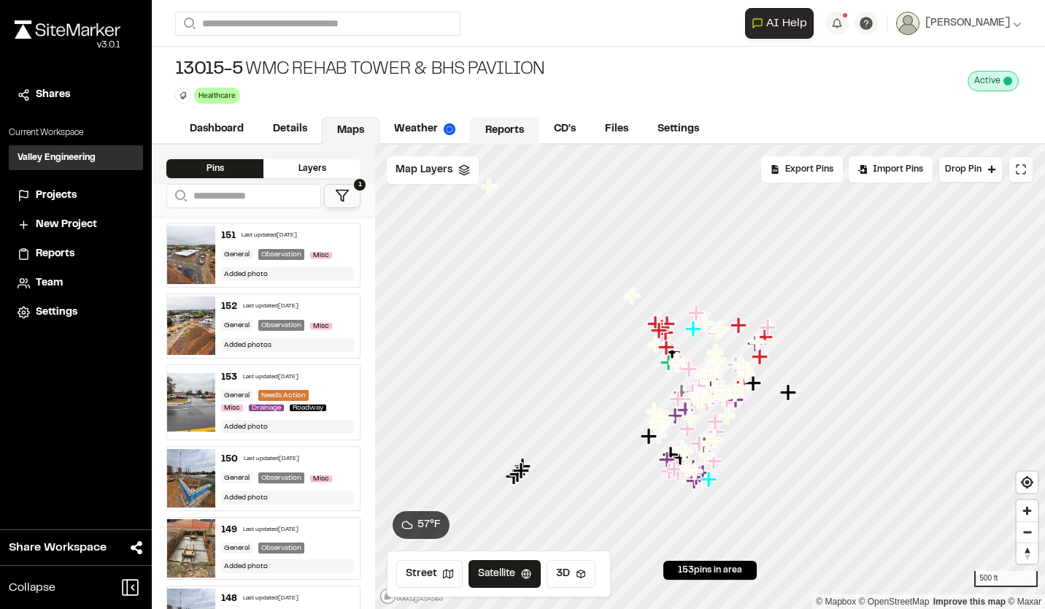
click at [501, 131] on link "Reports" at bounding box center [504, 131] width 69 height 28
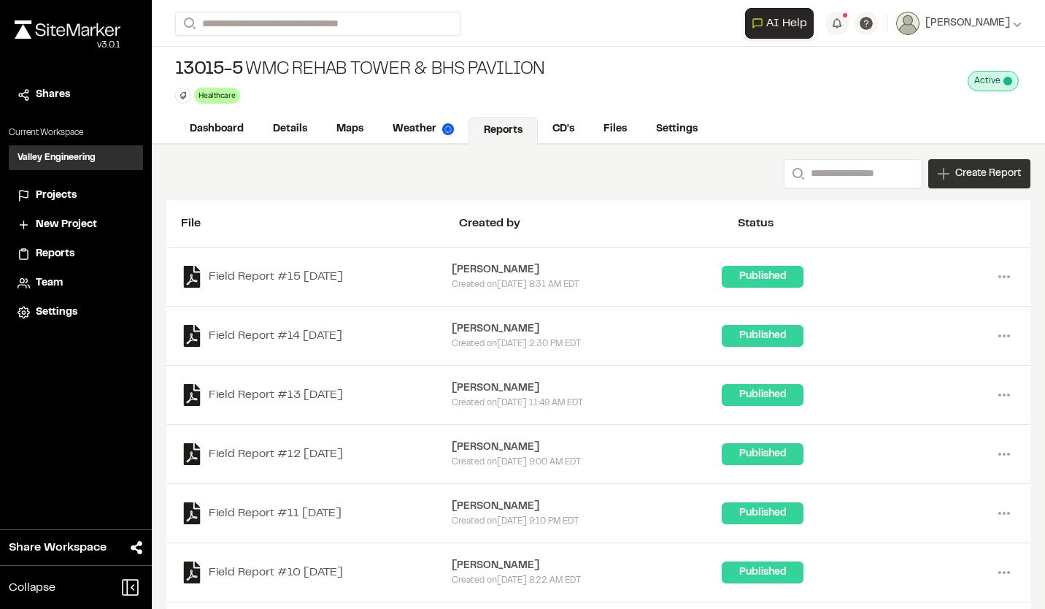
click at [973, 178] on span "Create Report" at bounding box center [988, 174] width 66 height 16
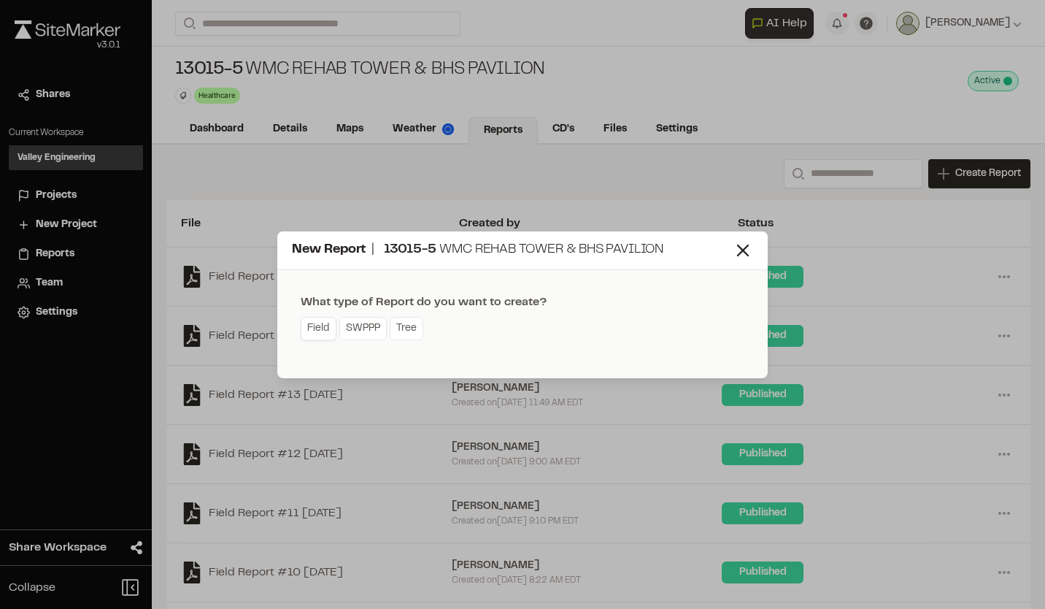
click at [306, 331] on link "Field" at bounding box center [319, 328] width 36 height 23
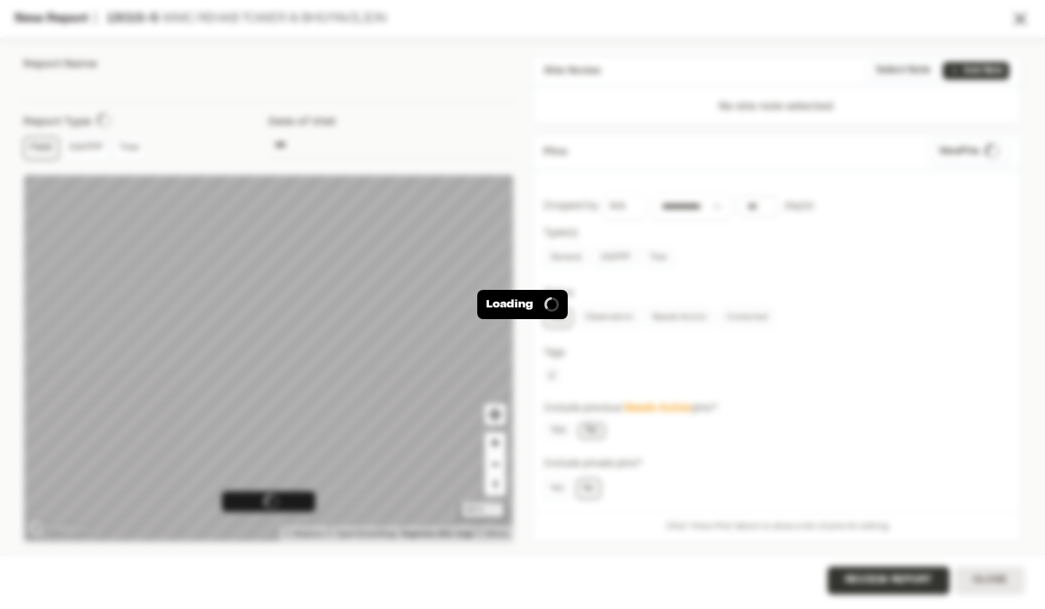
type input "**********"
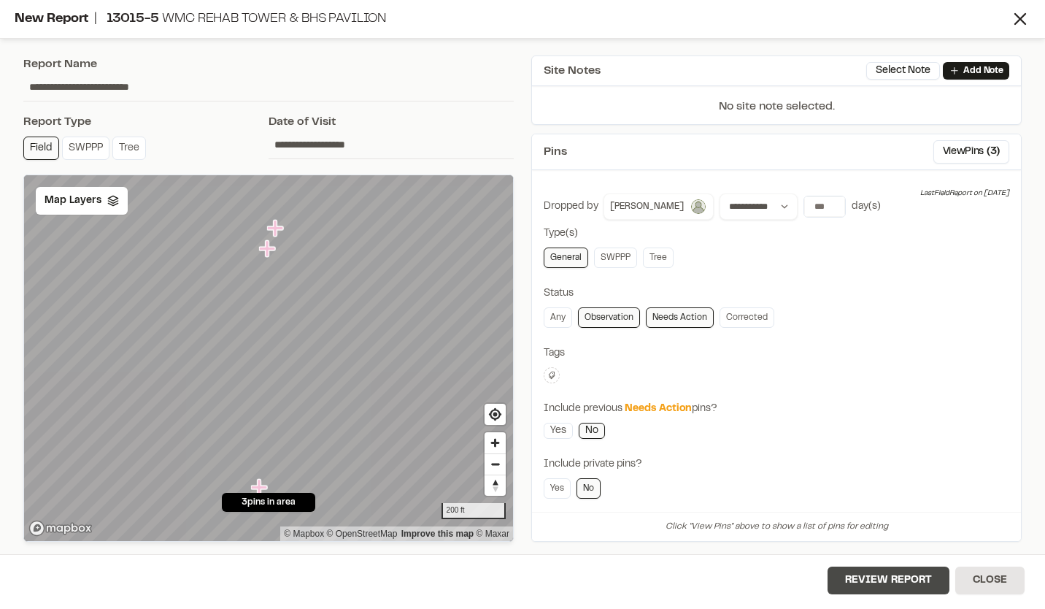
click at [898, 574] on button "Review Report" at bounding box center [888, 580] width 122 height 28
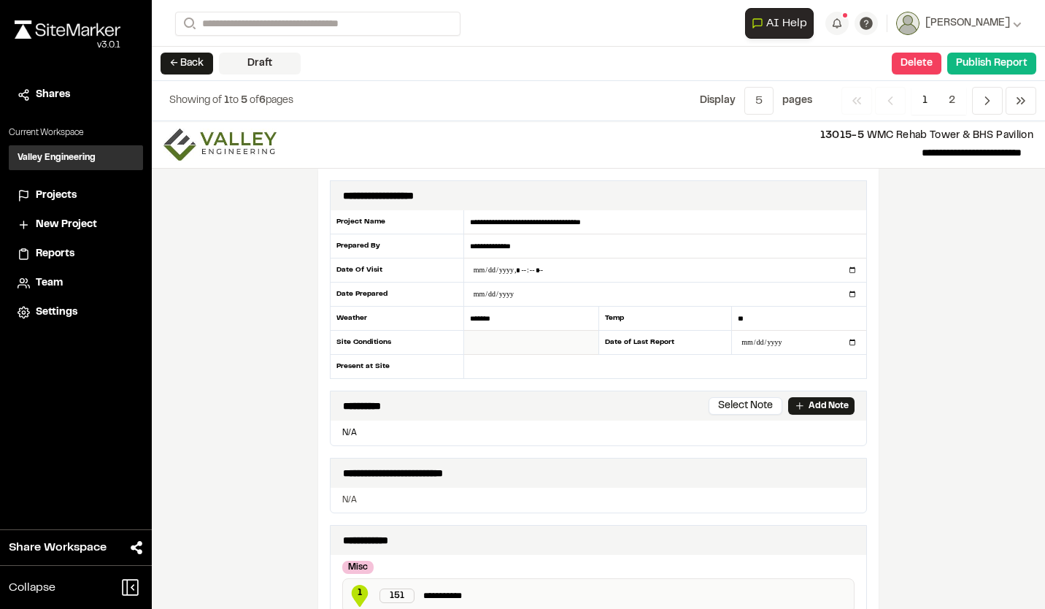
click at [509, 344] on input "text" at bounding box center [531, 343] width 134 height 24
type input "*****"
click at [522, 362] on input "text" at bounding box center [665, 366] width 402 height 23
type input "**********"
click at [884, 382] on div "**********" at bounding box center [598, 364] width 893 height 487
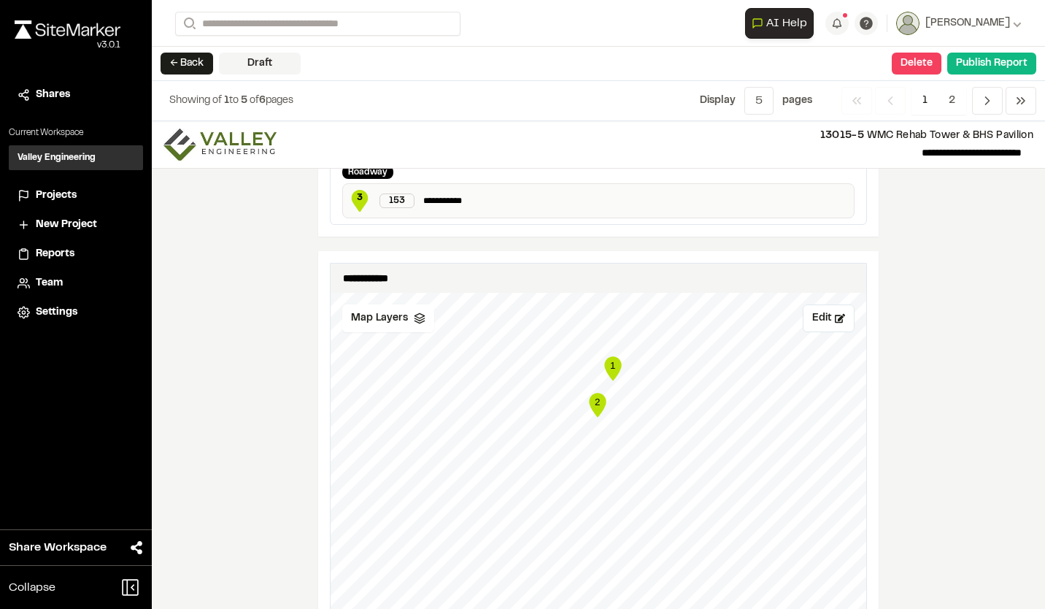
scroll to position [730, 0]
click at [414, 322] on polyline at bounding box center [418, 322] width 9 height 2
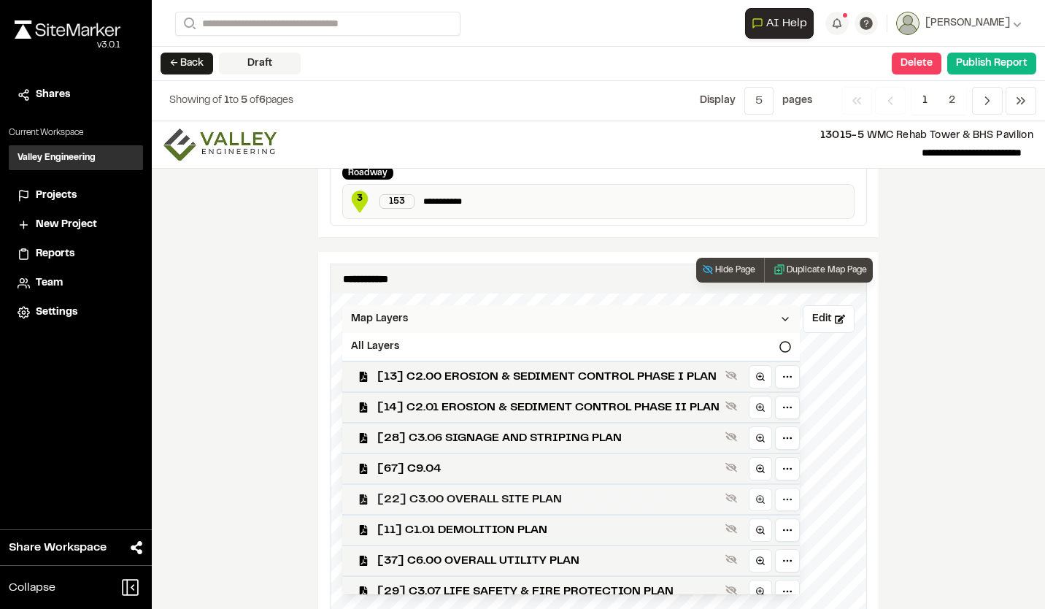
click at [479, 498] on span "[22] C3.00 OVERALL SITE PLAN" at bounding box center [548, 499] width 342 height 18
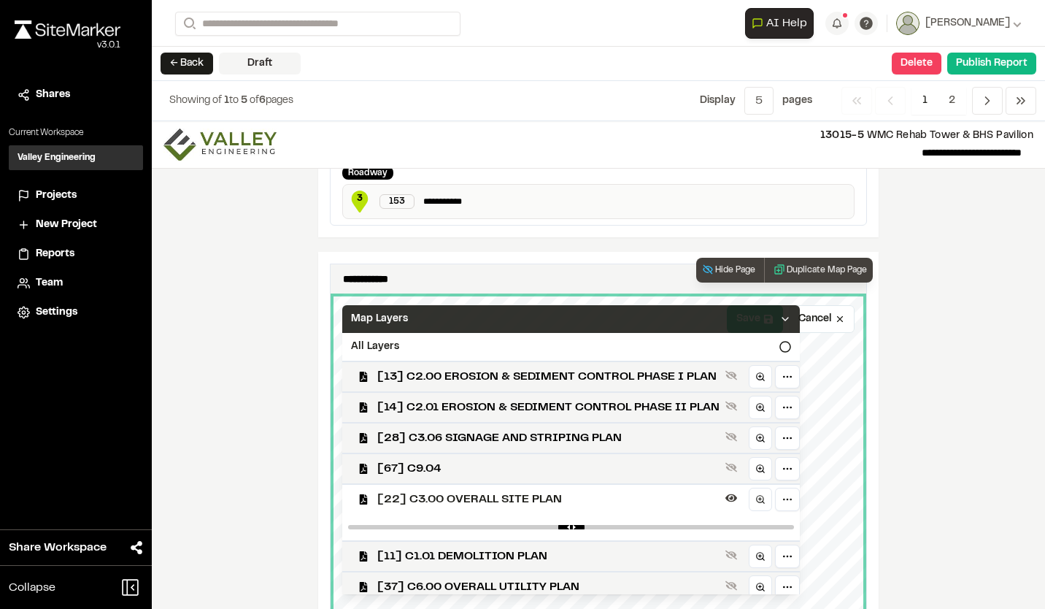
click at [791, 317] on icon at bounding box center [785, 319] width 12 height 12
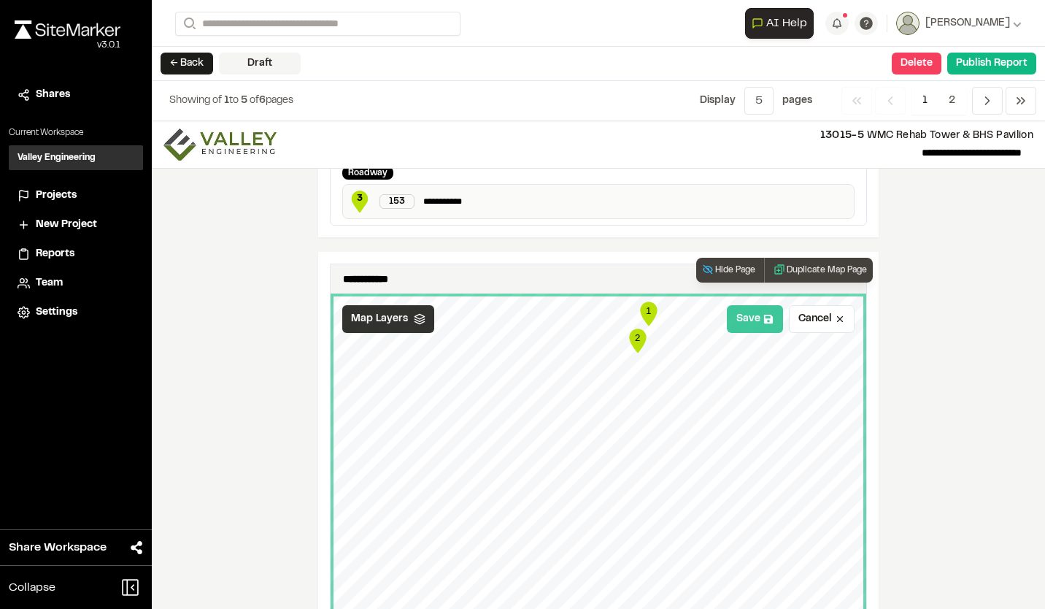
click at [751, 322] on button "Save" at bounding box center [755, 319] width 56 height 28
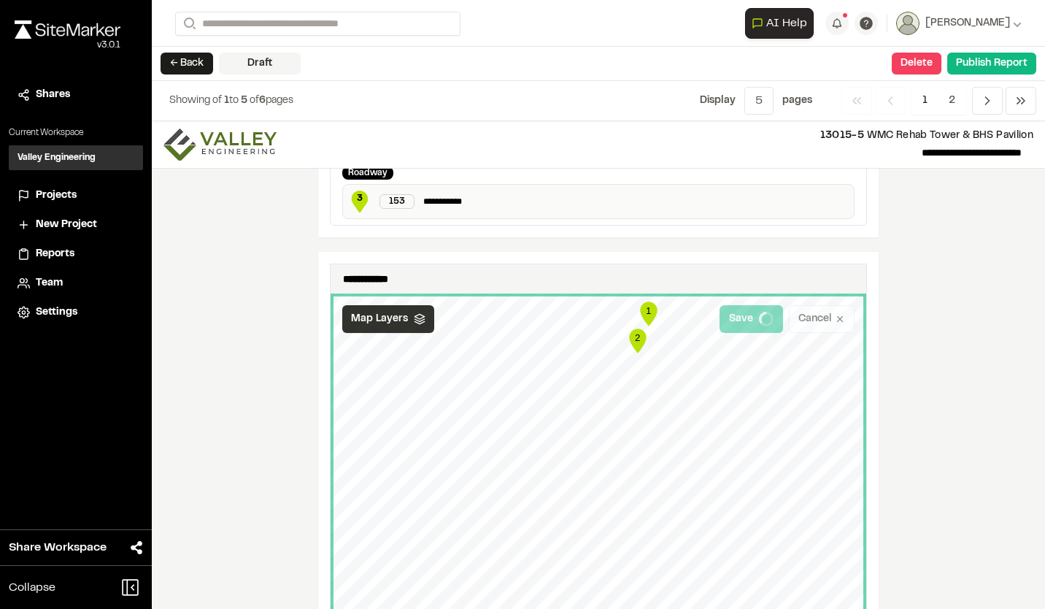
click at [895, 412] on div "**********" at bounding box center [598, 364] width 893 height 487
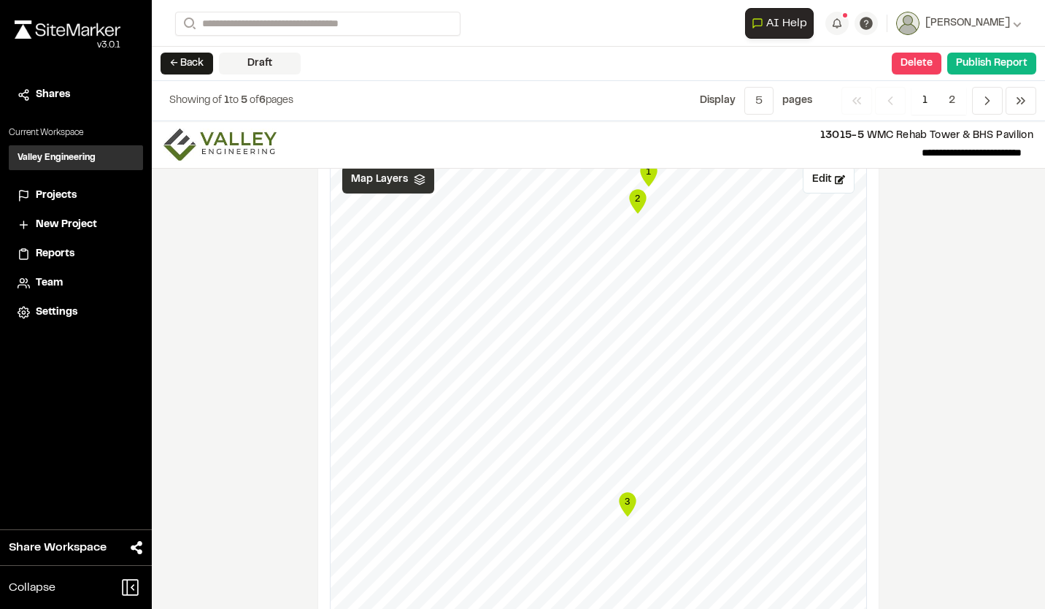
scroll to position [803, 0]
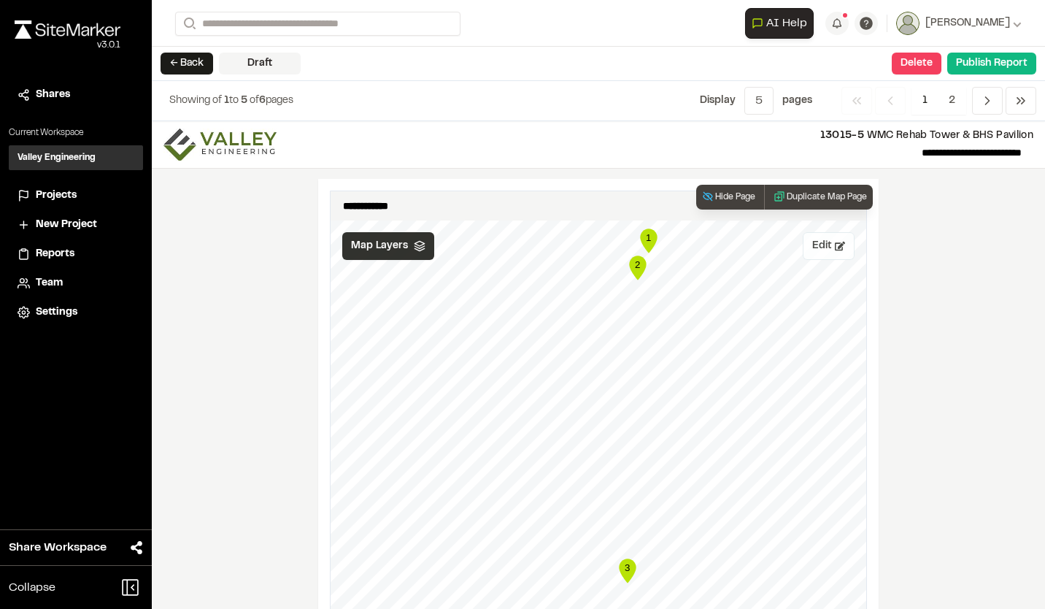
click at [814, 250] on button "Edit" at bounding box center [829, 246] width 52 height 28
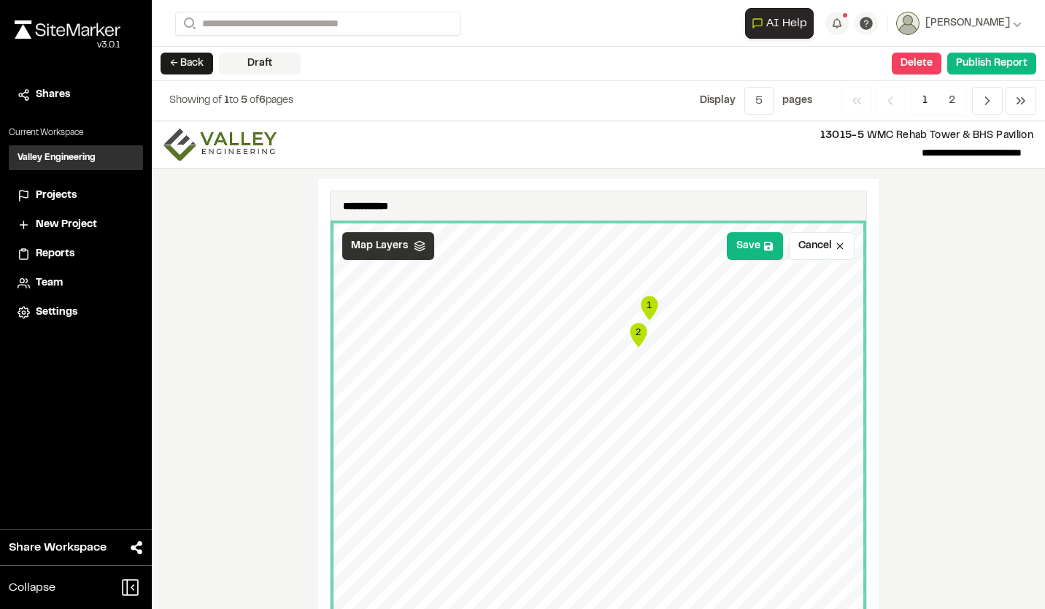
click at [908, 379] on div "**********" at bounding box center [598, 364] width 893 height 487
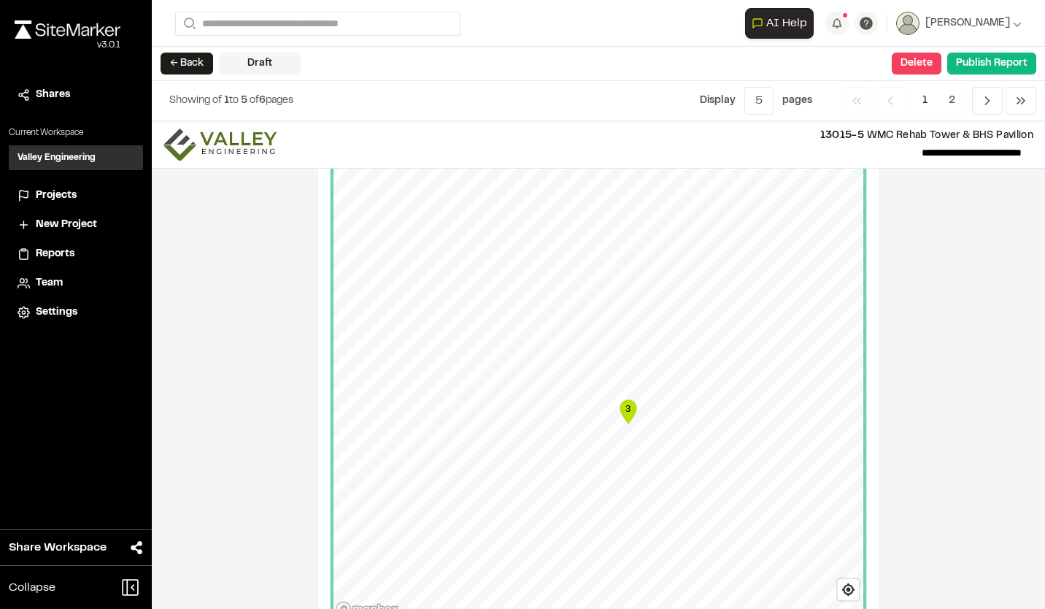
scroll to position [1022, 0]
click at [930, 329] on div "**********" at bounding box center [598, 364] width 893 height 487
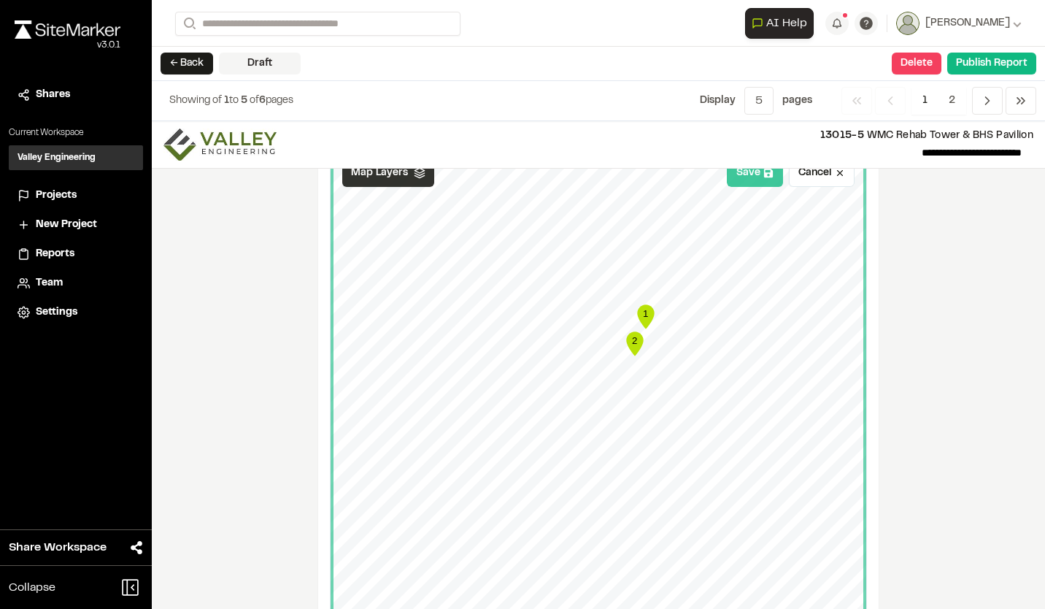
click at [741, 175] on button "Save" at bounding box center [755, 173] width 56 height 28
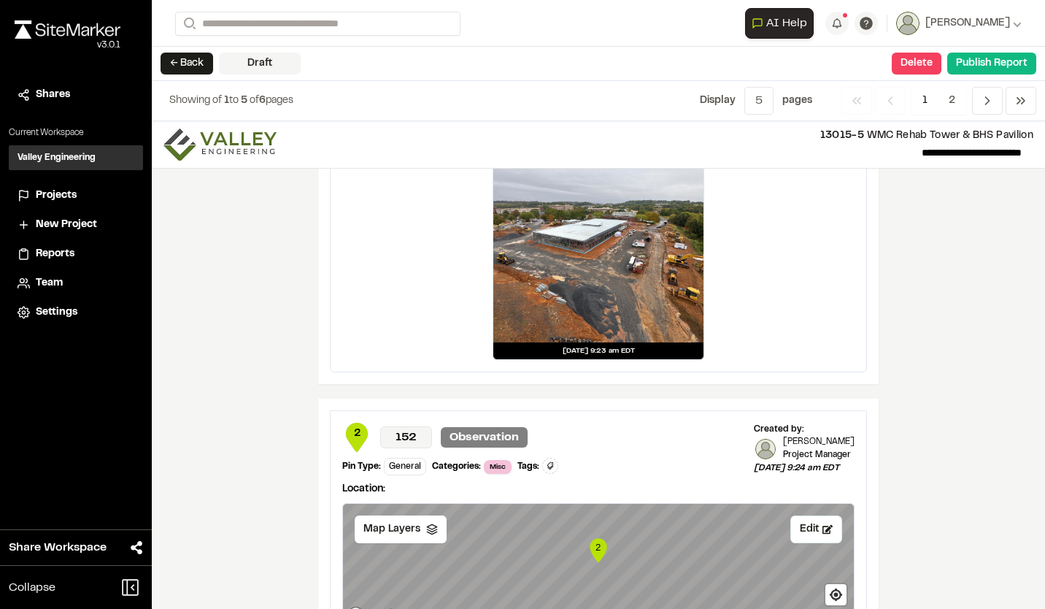
scroll to position [1824, 0]
